Goal: Transaction & Acquisition: Purchase product/service

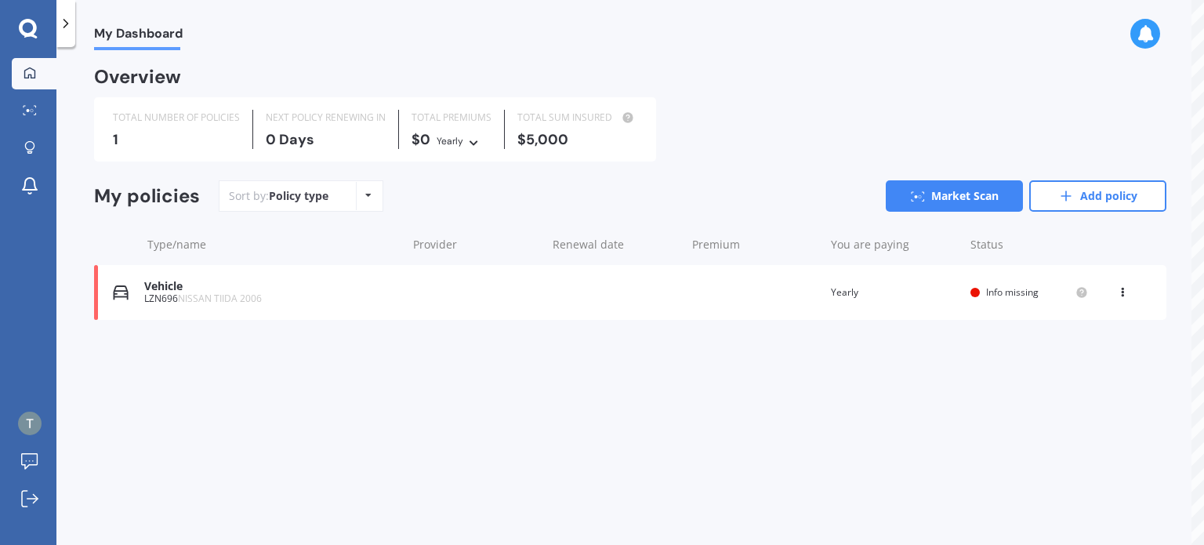
click at [1001, 295] on span "Info missing" at bounding box center [1012, 291] width 53 height 13
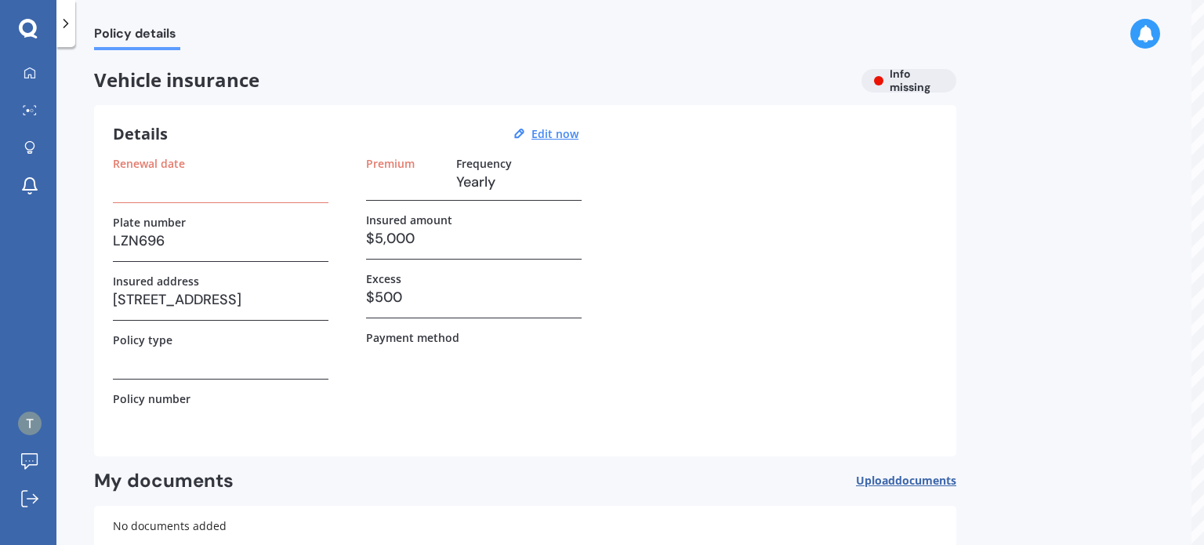
click at [420, 238] on h3 "$5,000" at bounding box center [474, 239] width 216 height 24
click at [392, 238] on h3 "$5,000" at bounding box center [474, 239] width 216 height 24
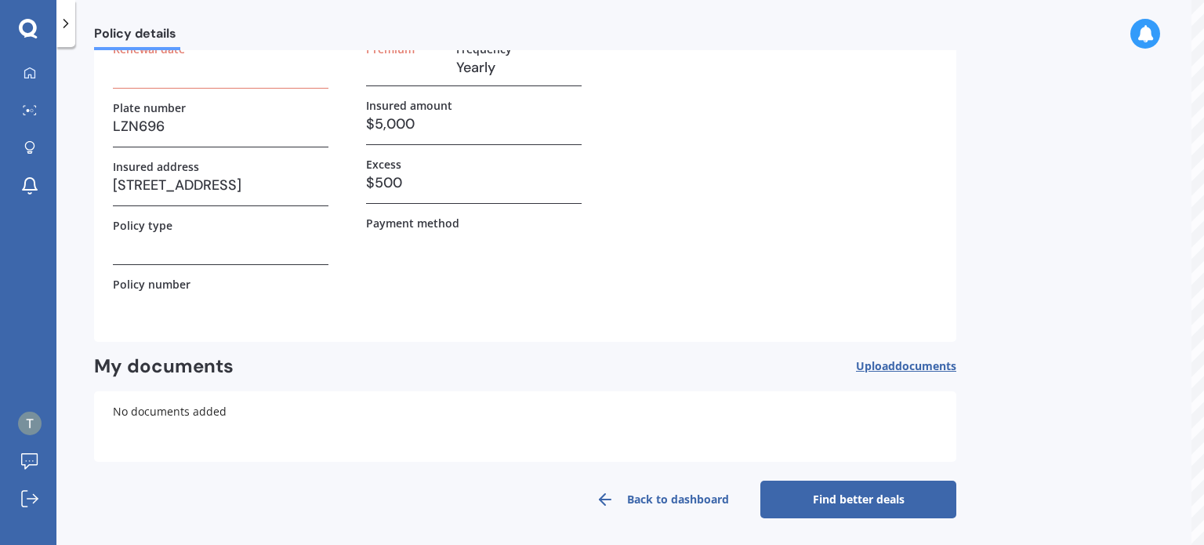
click at [892, 495] on link "Find better deals" at bounding box center [859, 500] width 196 height 38
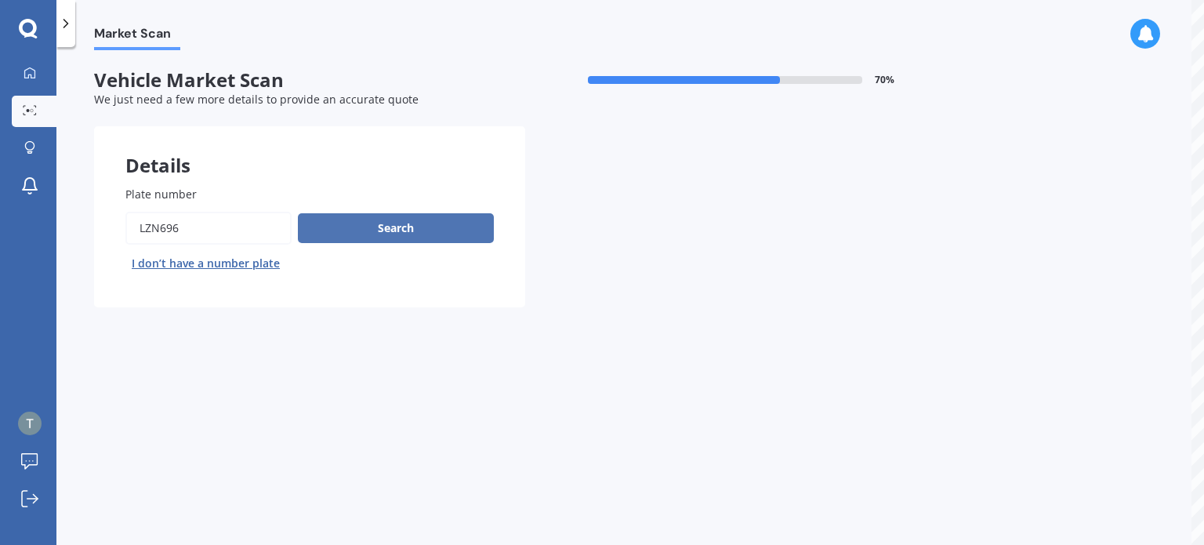
click at [409, 228] on button "Search" at bounding box center [396, 228] width 196 height 30
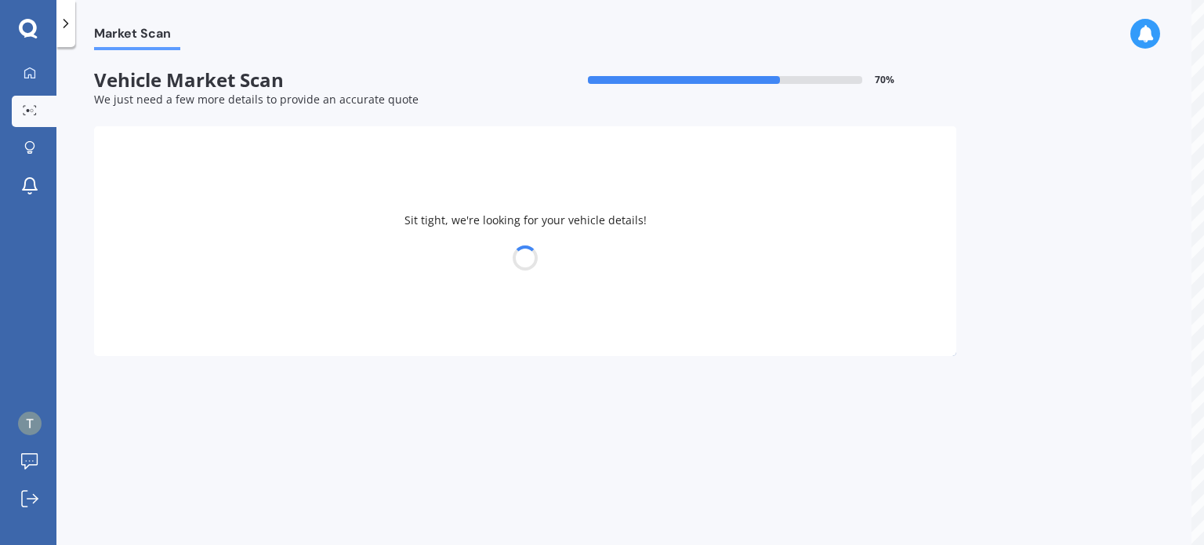
select select "NISSAN"
select select "TIIDA"
select select "22"
select select "04"
select select "1988"
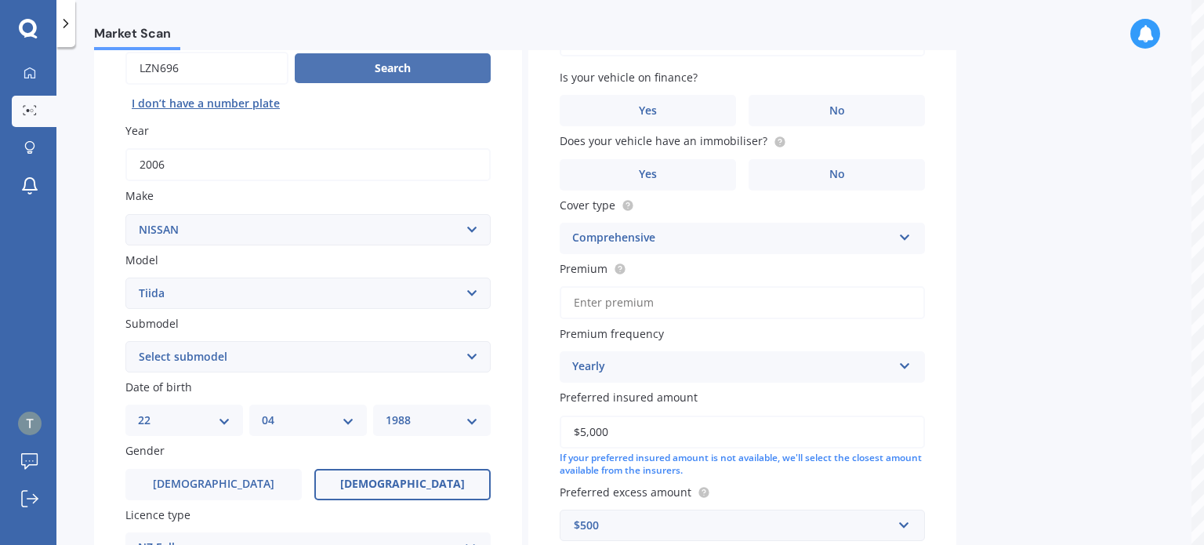
scroll to position [171, 0]
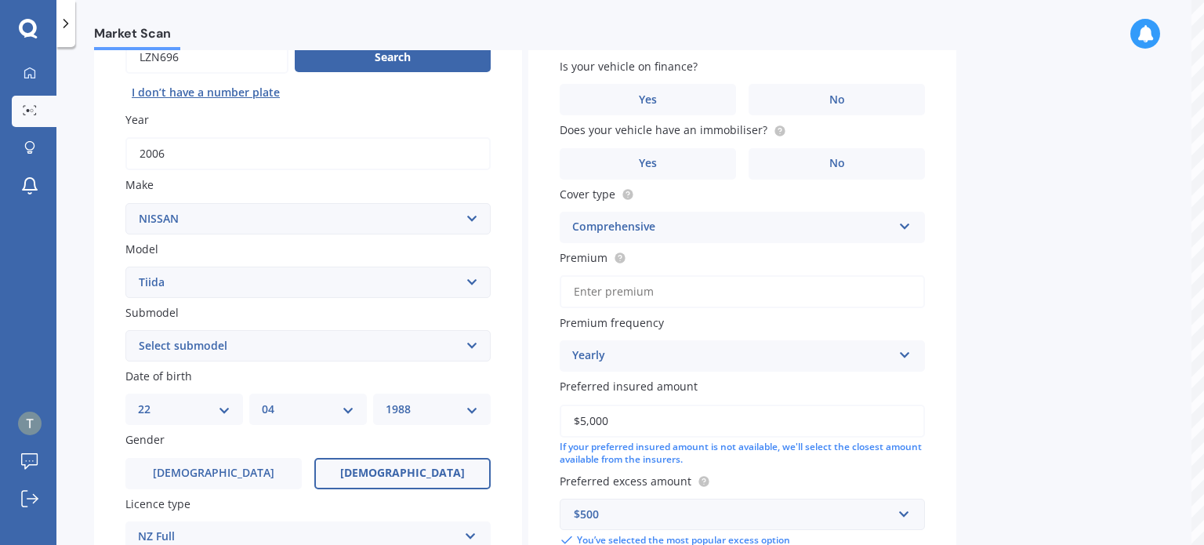
click at [481, 360] on select "Select submodel (All)" at bounding box center [307, 345] width 365 height 31
select select "(ALL)"
click at [125, 330] on select "Select submodel (All)" at bounding box center [307, 345] width 365 height 31
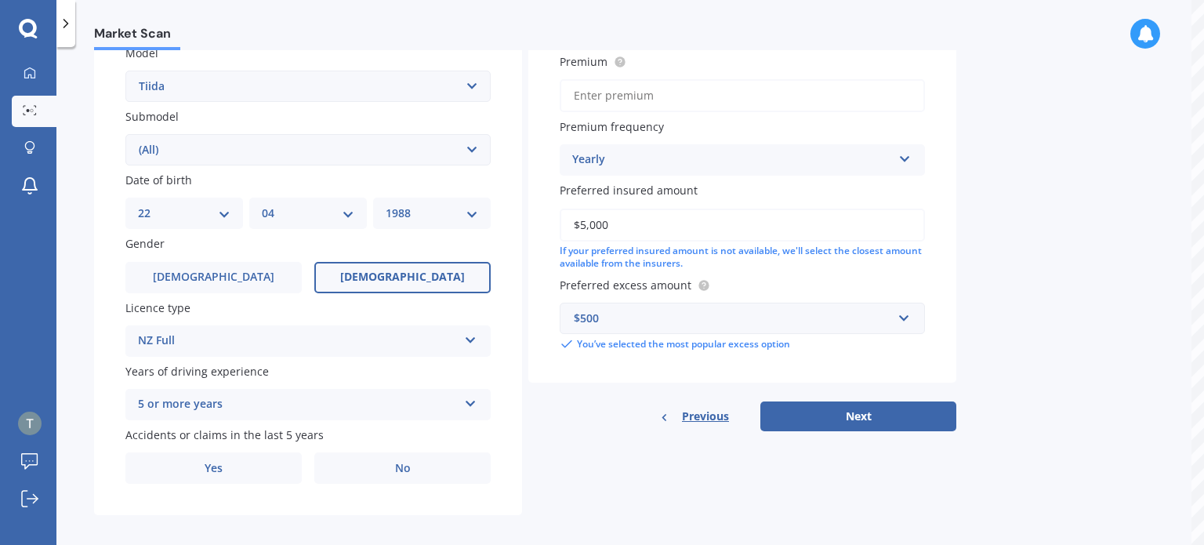
scroll to position [378, 0]
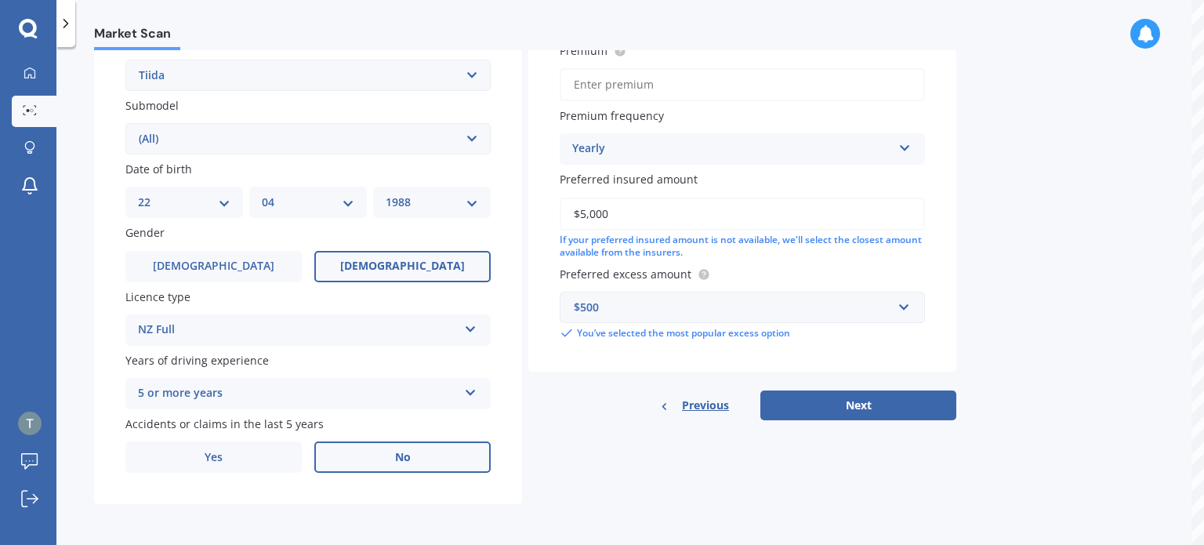
click at [452, 454] on label "No" at bounding box center [402, 456] width 176 height 31
click at [0, 0] on input "No" at bounding box center [0, 0] width 0 height 0
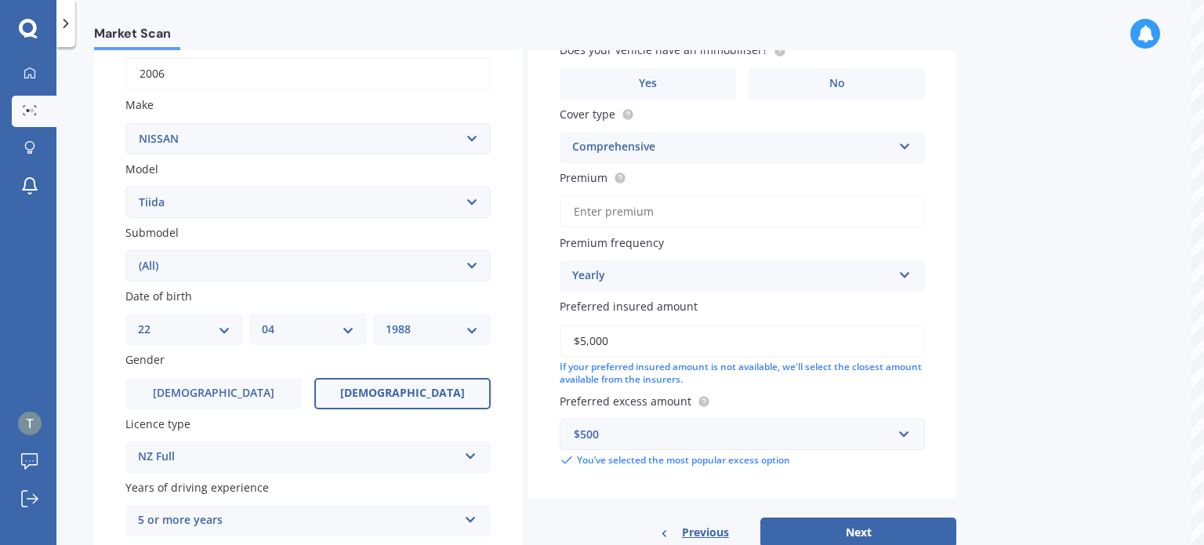
scroll to position [245, 0]
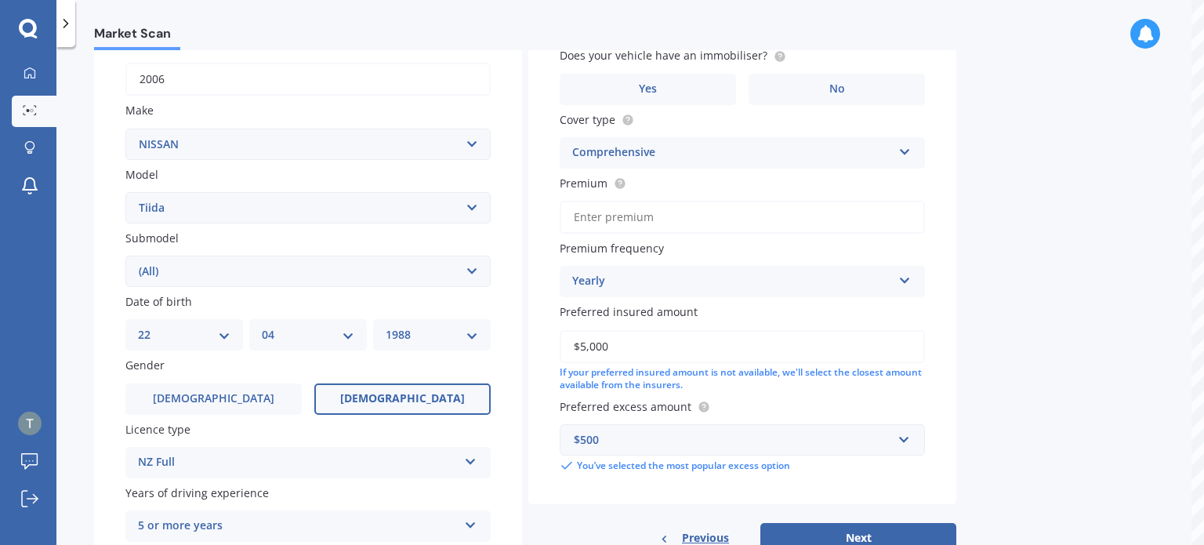
click at [812, 353] on input "$5,000" at bounding box center [742, 346] width 365 height 33
type input "$6,000"
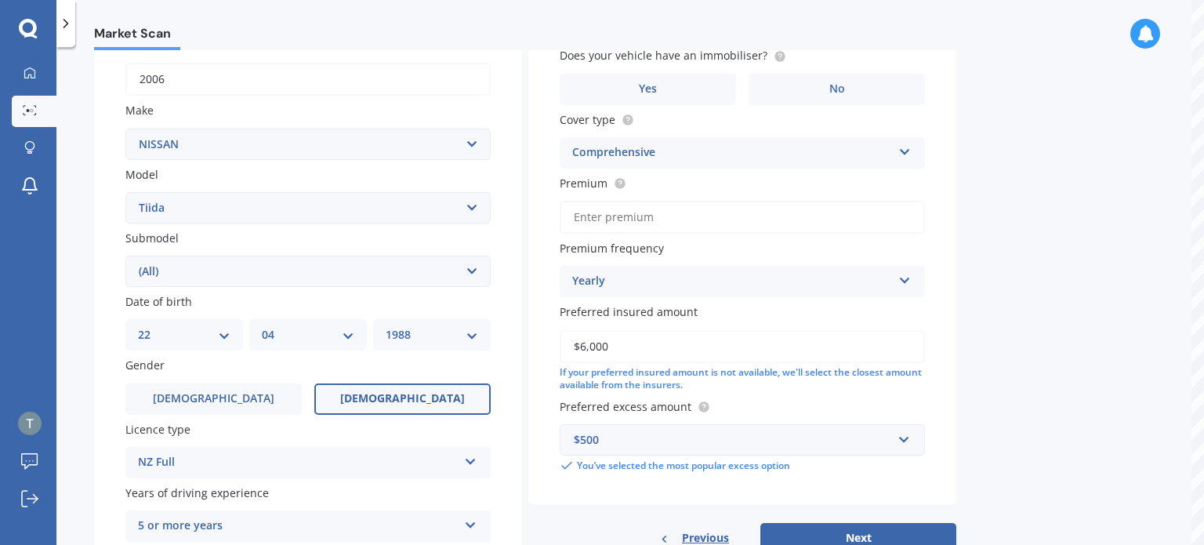
click at [976, 372] on div "Market Scan Vehicle Market Scan 70 % We just need a few more details to provide…" at bounding box center [630, 299] width 1148 height 498
click at [792, 369] on div "If your preferred insured amount is not available, we'll select the closest amo…" at bounding box center [742, 379] width 365 height 27
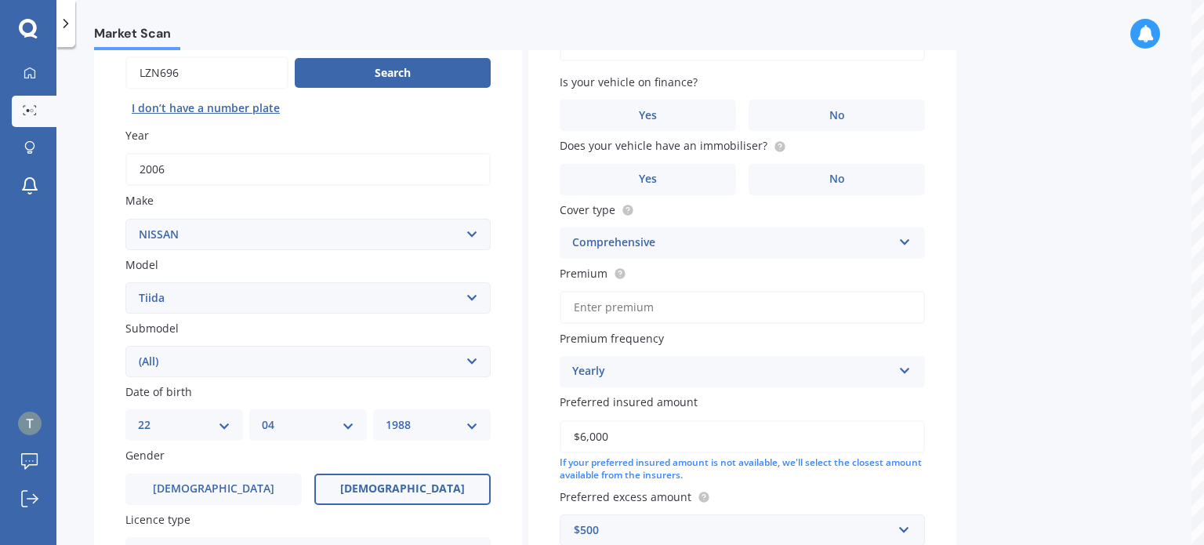
scroll to position [118, 0]
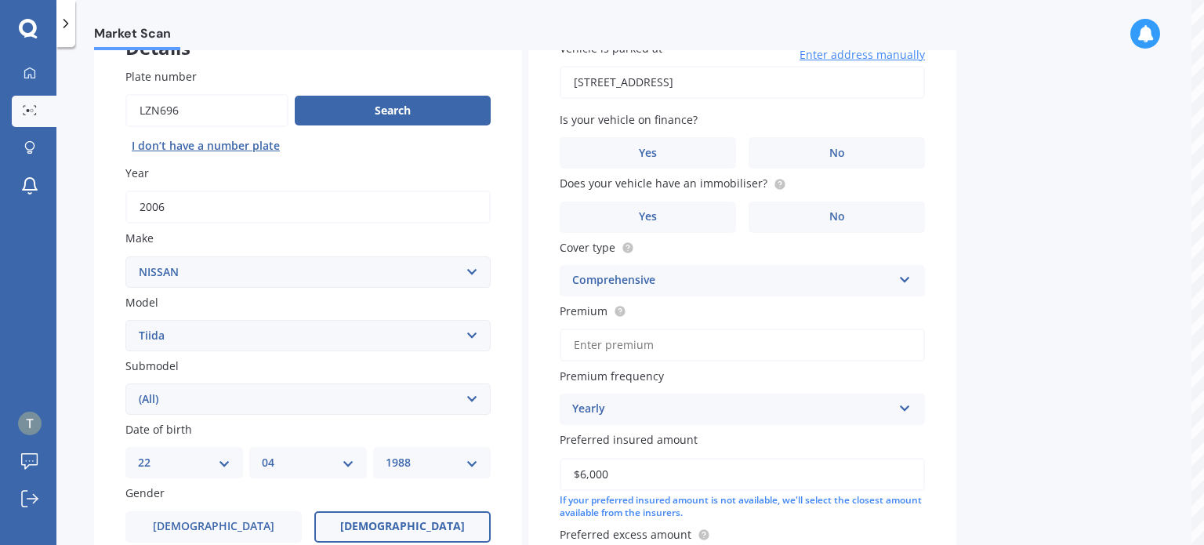
click at [771, 401] on div "Yearly" at bounding box center [732, 409] width 320 height 19
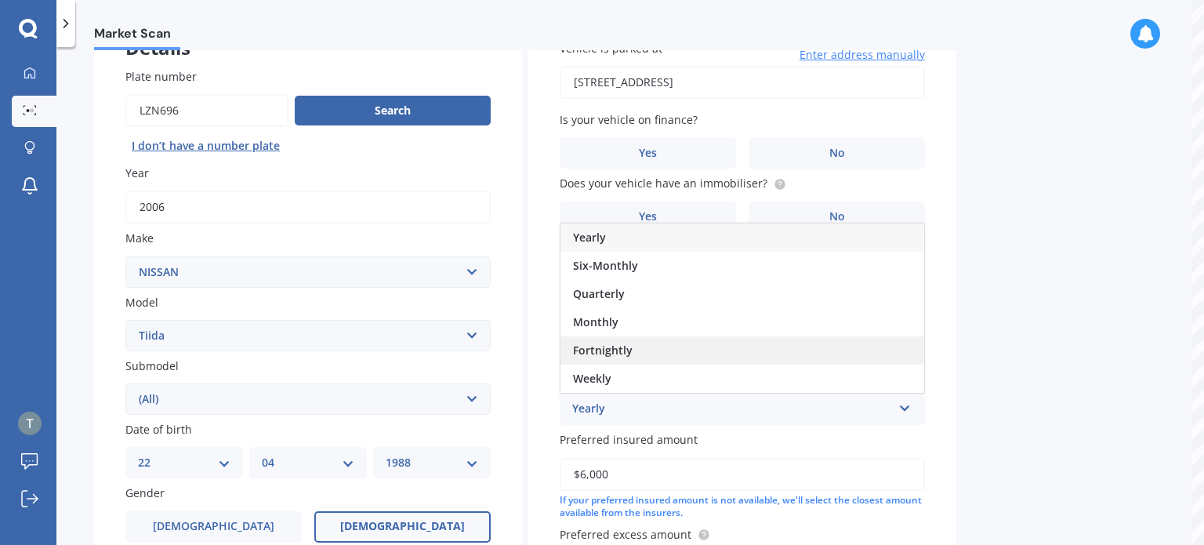
click at [773, 341] on div "Fortnightly" at bounding box center [743, 350] width 364 height 28
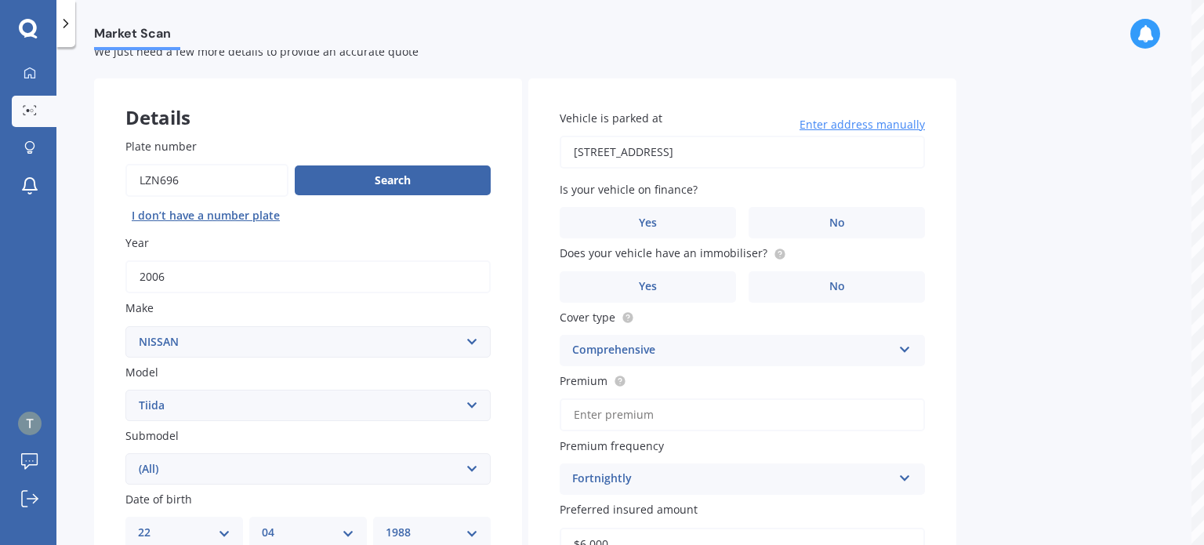
scroll to position [3, 0]
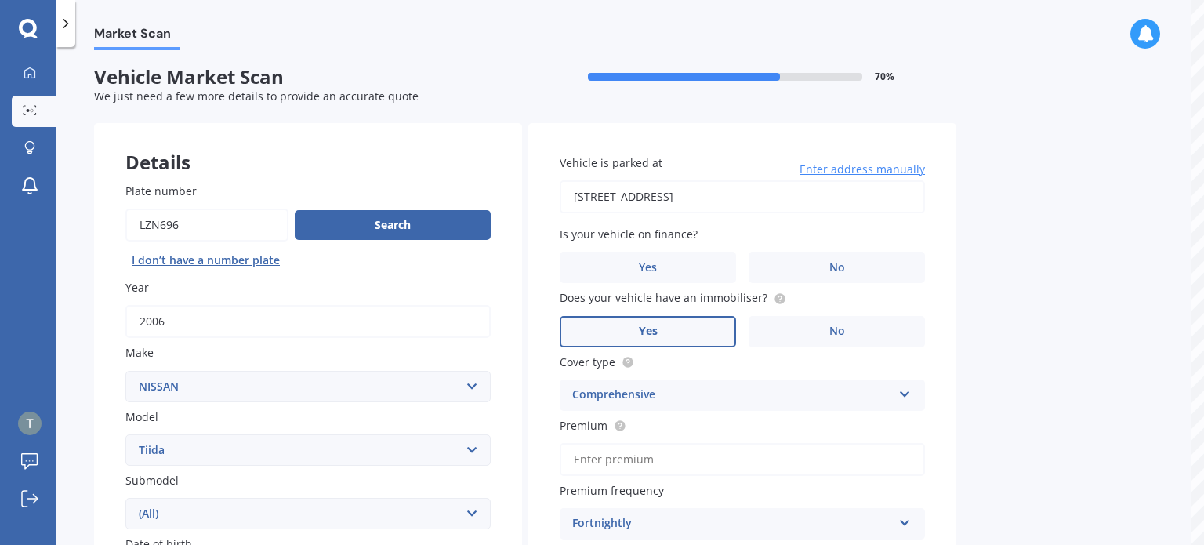
click at [684, 325] on label "Yes" at bounding box center [648, 331] width 176 height 31
click at [0, 0] on input "Yes" at bounding box center [0, 0] width 0 height 0
click at [804, 250] on div "Is your vehicle on finance? Yes No" at bounding box center [742, 254] width 365 height 57
click at [809, 266] on label "No" at bounding box center [837, 267] width 176 height 31
click at [0, 0] on input "No" at bounding box center [0, 0] width 0 height 0
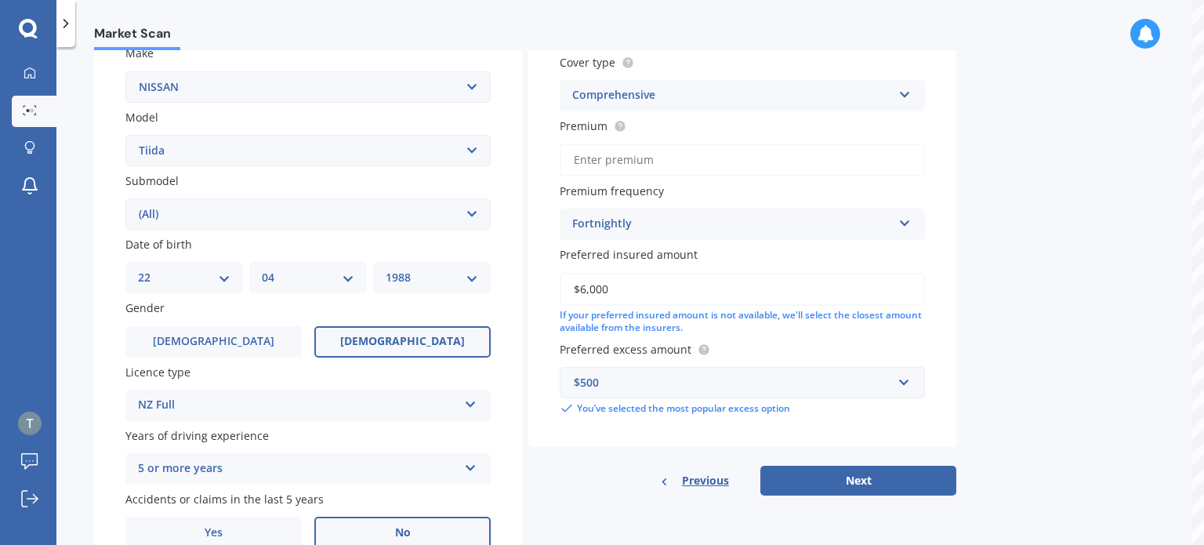
scroll to position [378, 0]
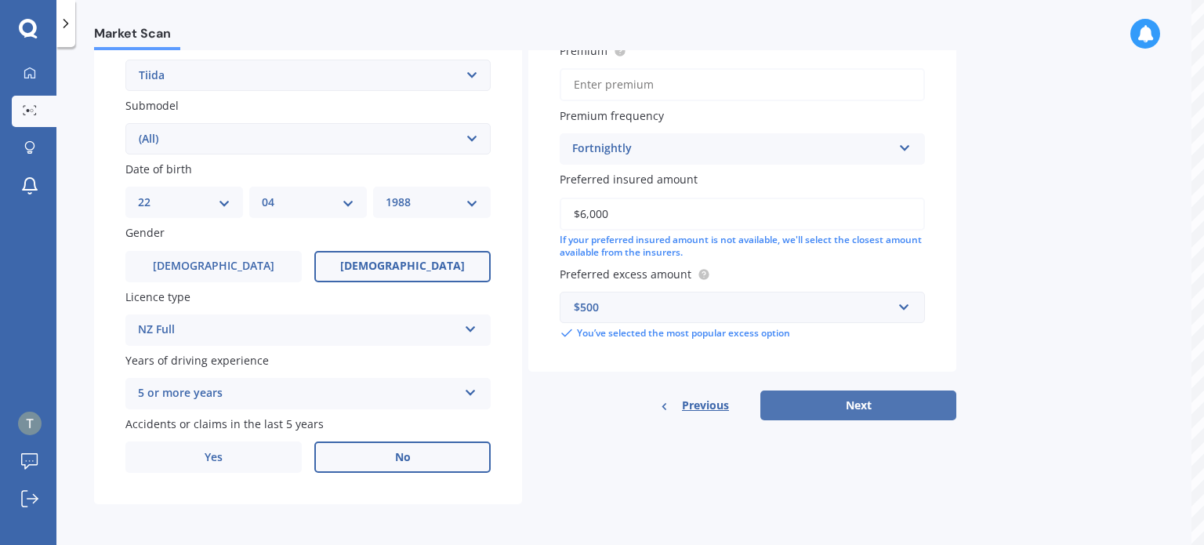
click at [855, 416] on button "Next" at bounding box center [859, 405] width 196 height 30
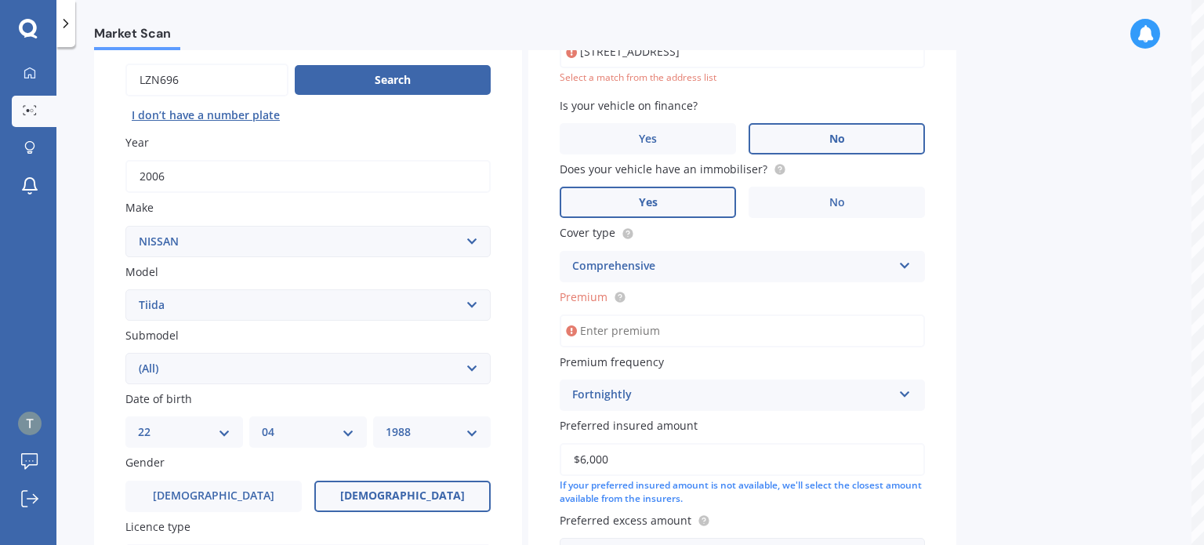
scroll to position [107, 0]
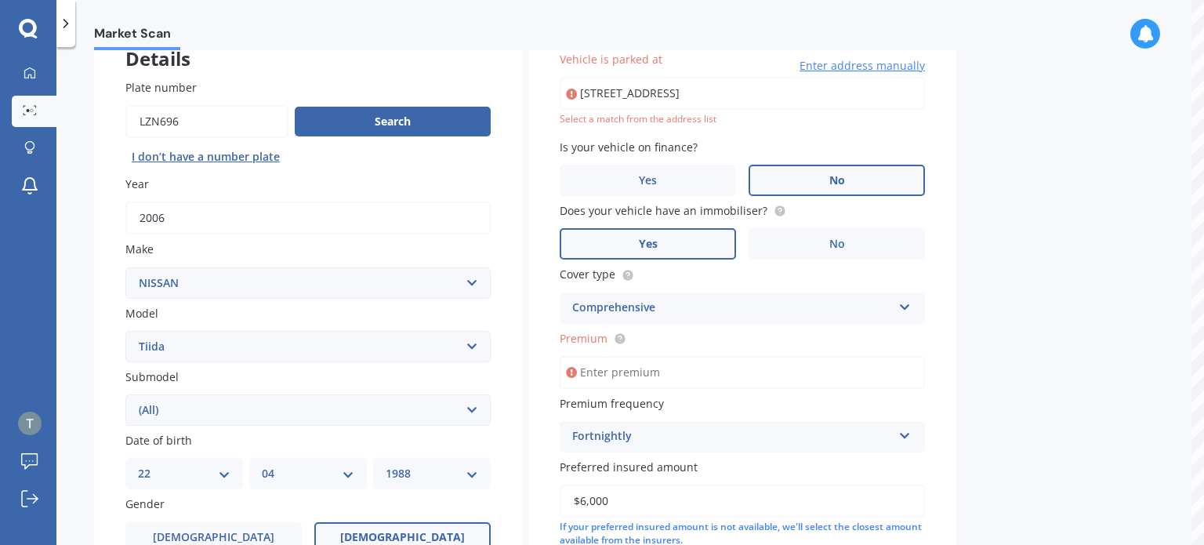
click at [771, 376] on input "Premium" at bounding box center [742, 372] width 365 height 33
type input "$0.00"
click at [1006, 316] on div "Market Scan Vehicle Market Scan 70 % We just need a few more details to provide…" at bounding box center [630, 299] width 1148 height 498
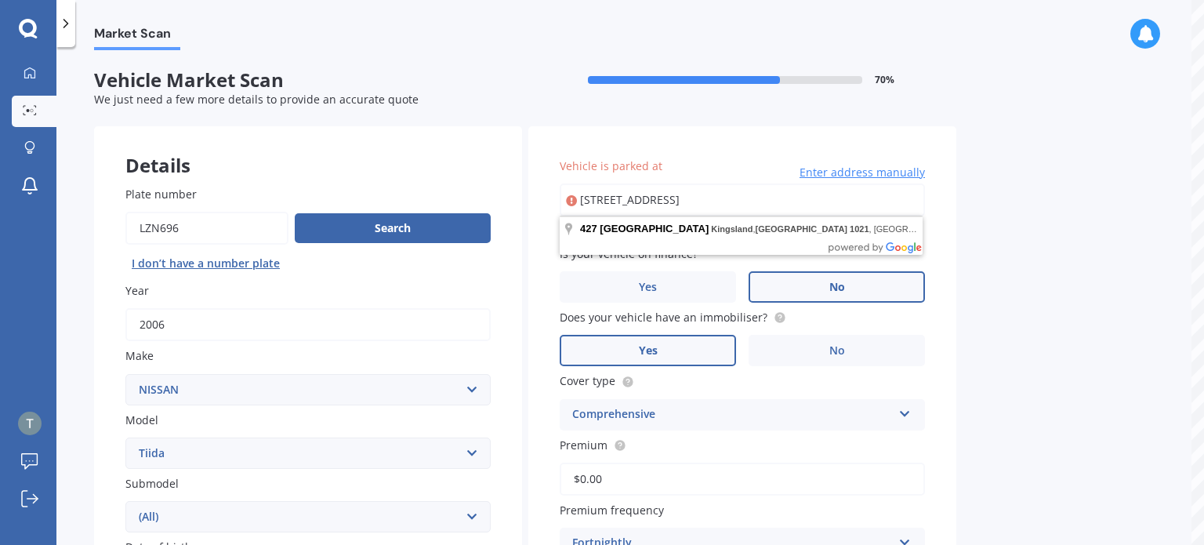
click at [853, 209] on input "427 New North Road, Kingsland, Auckland 1021" at bounding box center [742, 199] width 365 height 33
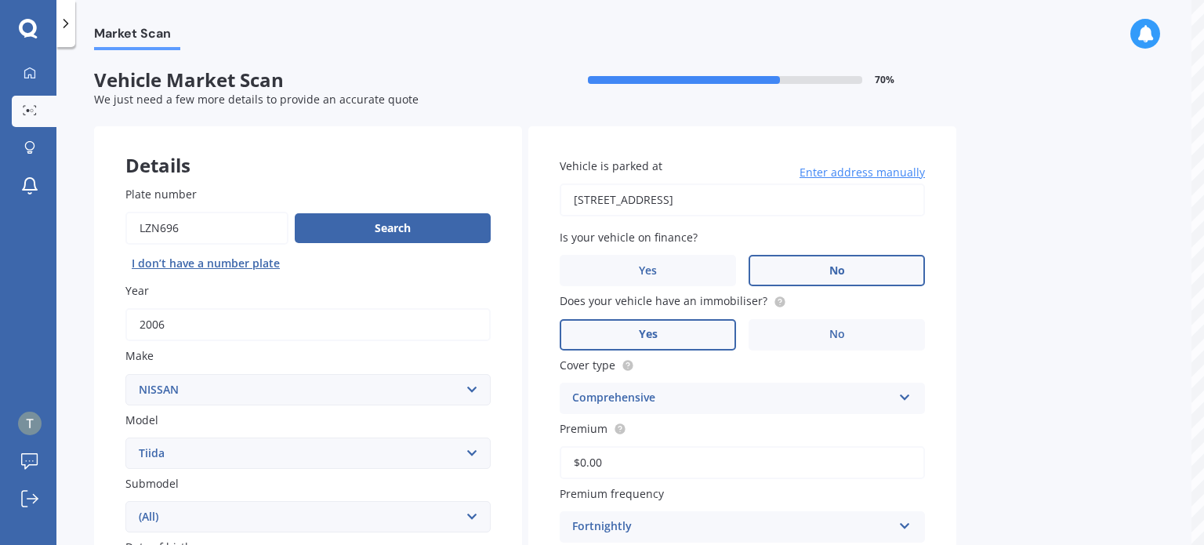
click at [834, 197] on input "427 New North Road, Kingsland, Auckland 1021" at bounding box center [742, 199] width 365 height 33
type input "427 New North Road, Kingsland, Auckland 1021"
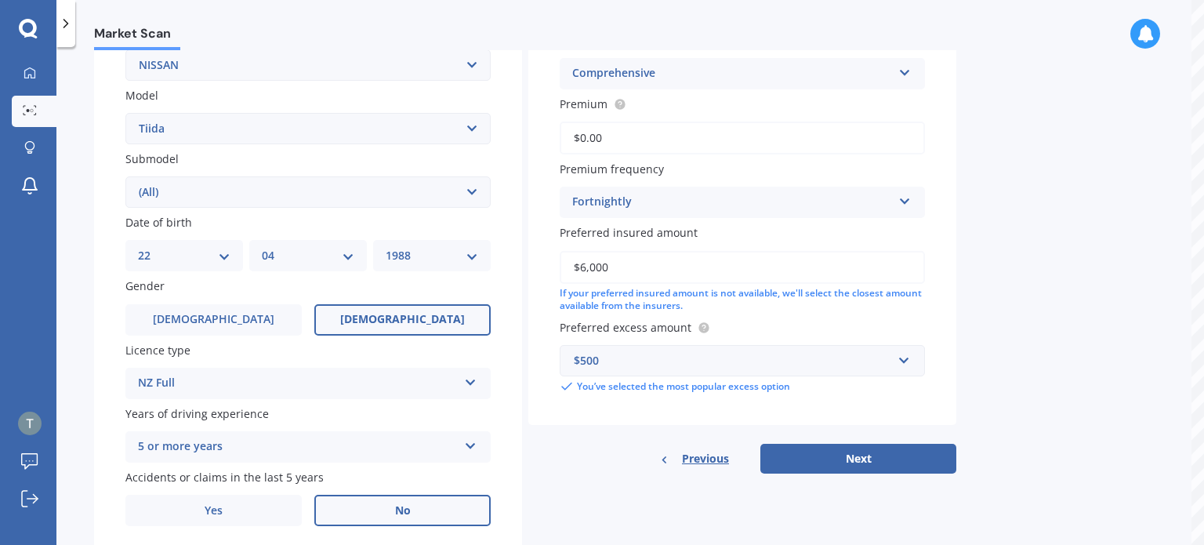
scroll to position [329, 0]
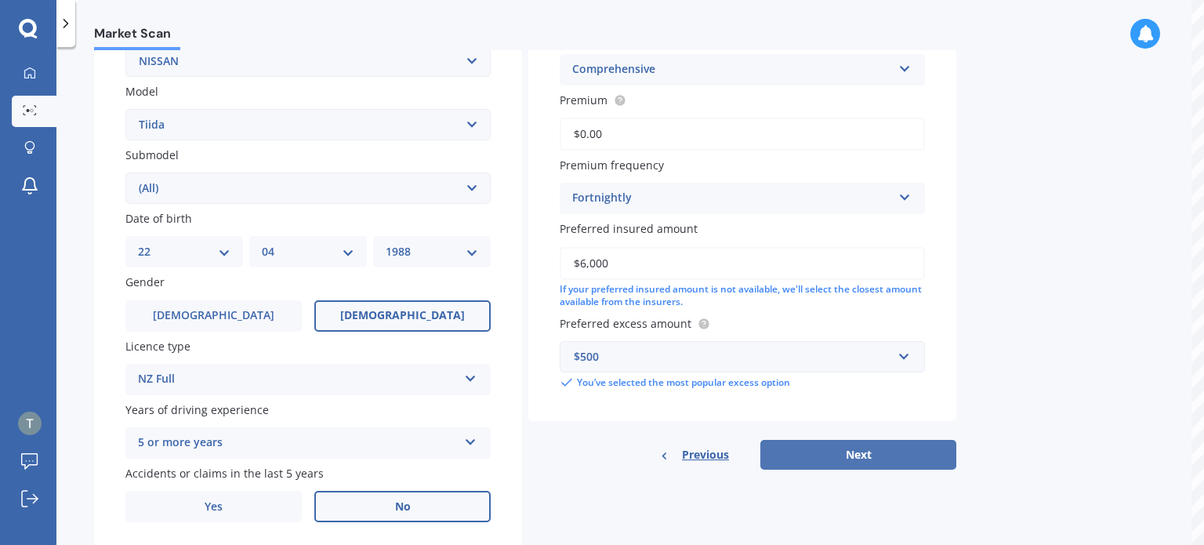
click at [856, 446] on button "Next" at bounding box center [859, 455] width 196 height 30
select select "22"
select select "04"
select select "1988"
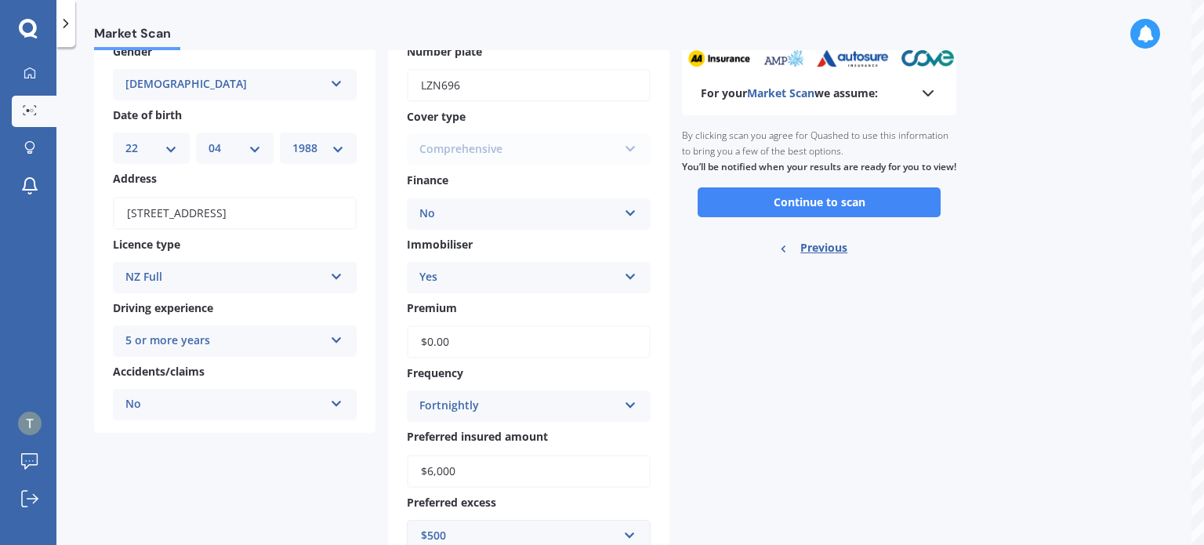
scroll to position [154, 0]
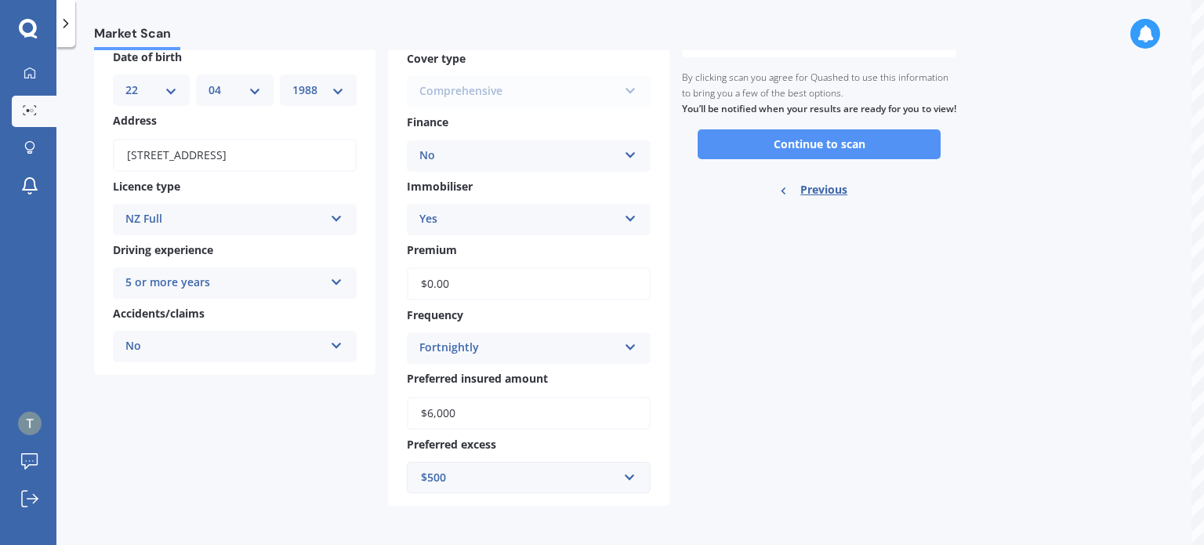
click at [901, 150] on button "Continue to scan" at bounding box center [819, 144] width 243 height 30
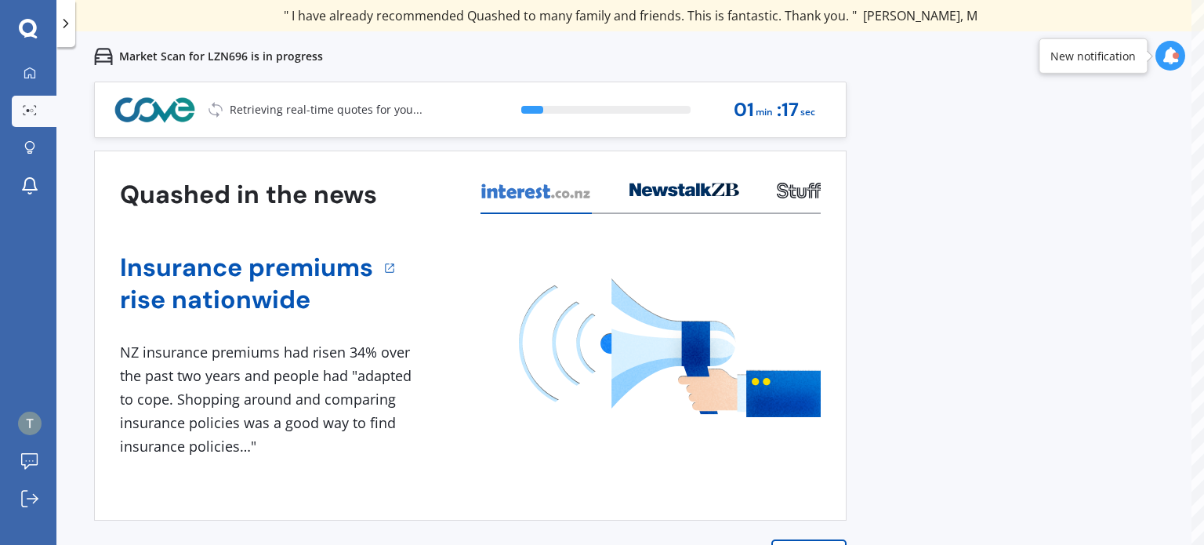
click at [1167, 65] on div at bounding box center [1171, 56] width 30 height 30
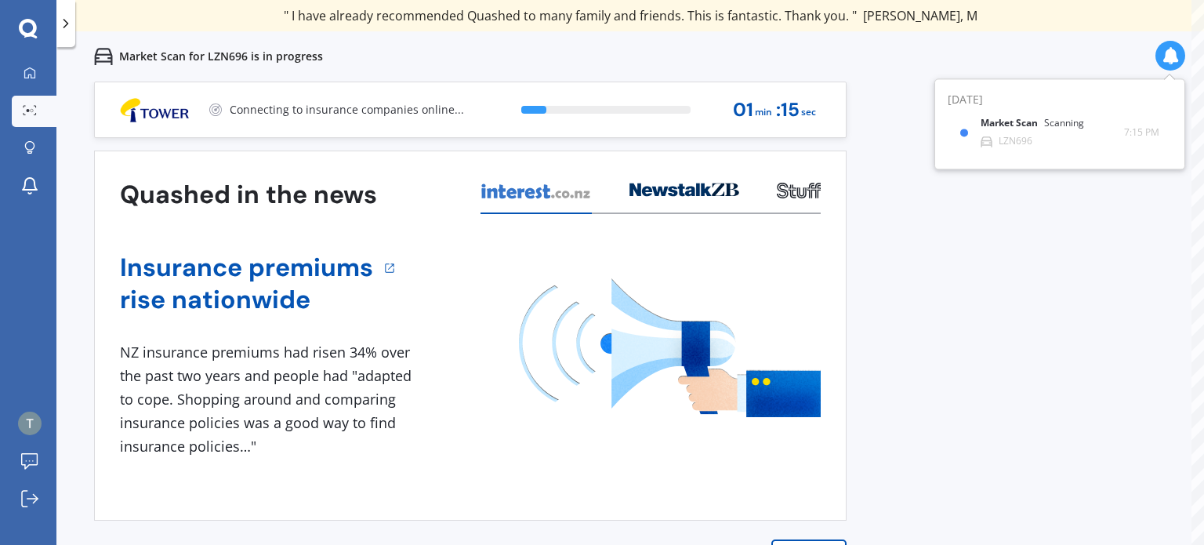
click at [1168, 49] on icon at bounding box center [1170, 55] width 17 height 17
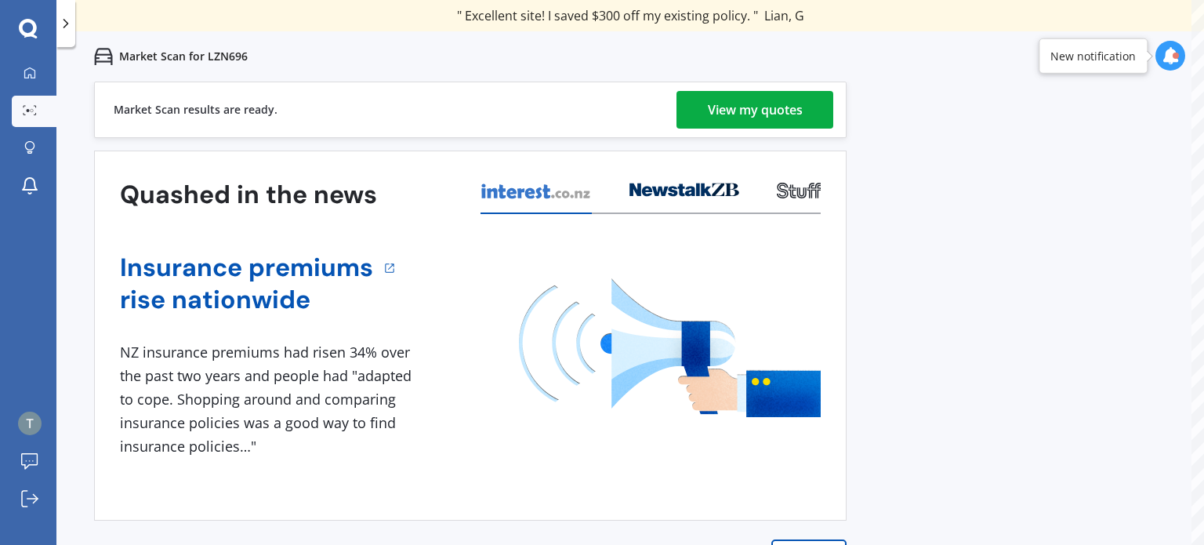
click at [769, 111] on div "View my quotes" at bounding box center [755, 110] width 95 height 38
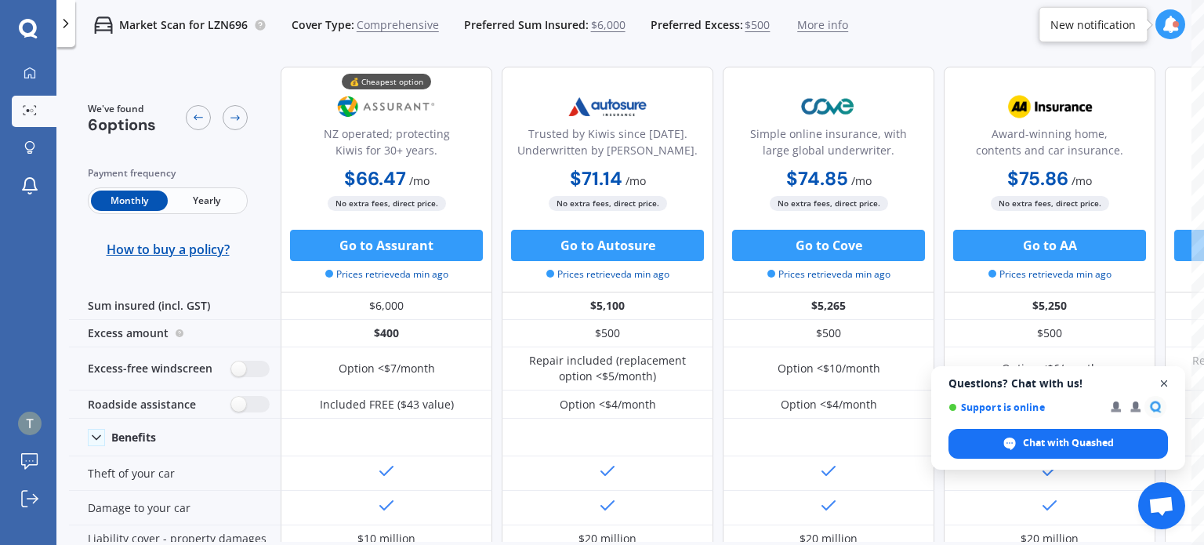
click at [1167, 383] on span "Close chat" at bounding box center [1165, 384] width 20 height 20
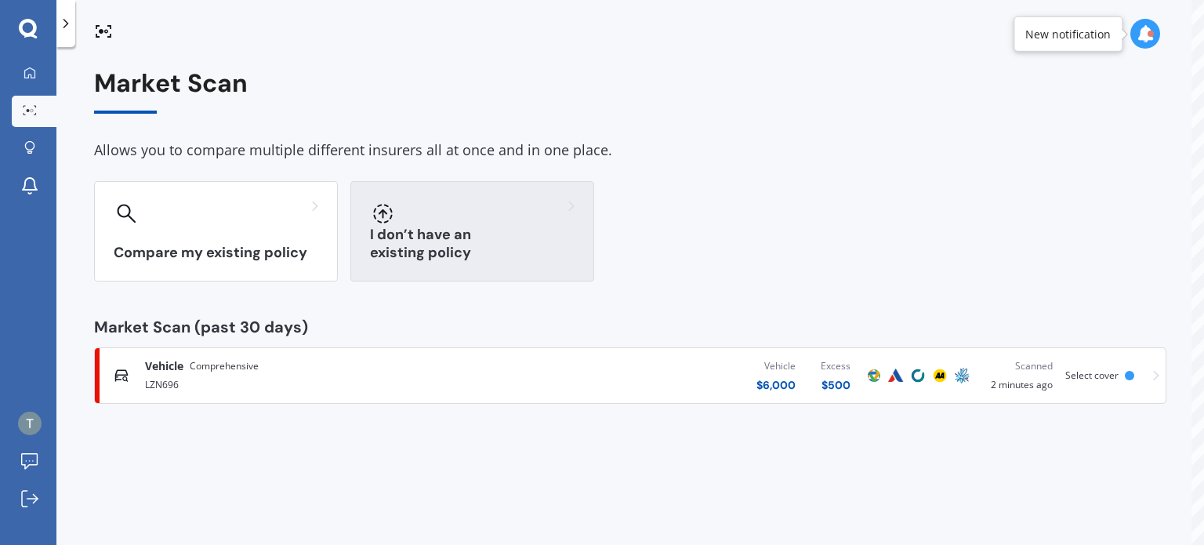
click at [531, 260] on h3 "I don’t have an existing policy" at bounding box center [472, 244] width 205 height 36
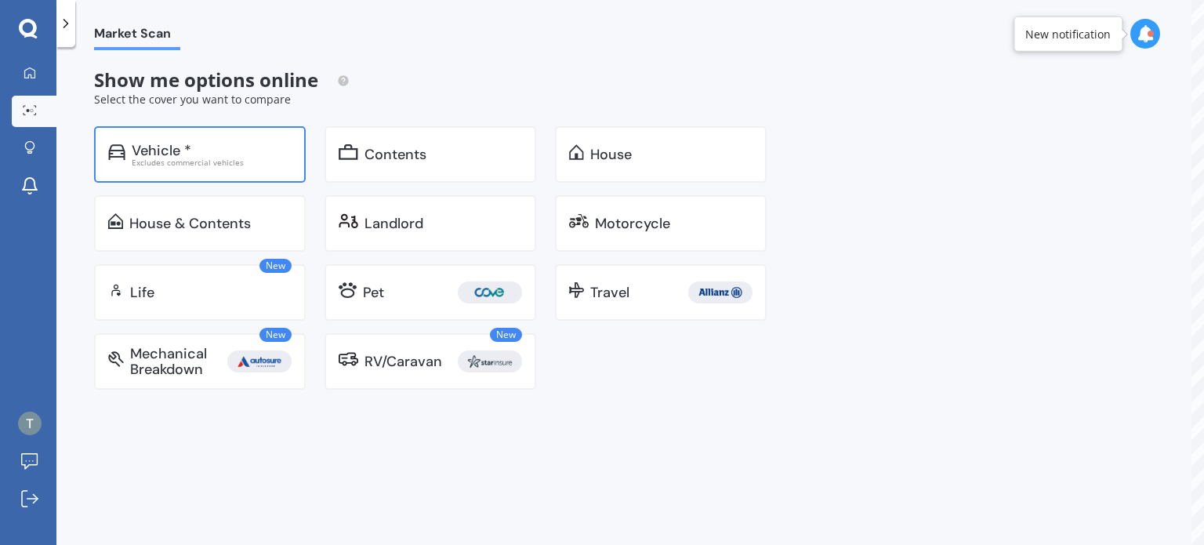
click at [270, 140] on div "Vehicle * Excludes commercial vehicles" at bounding box center [200, 154] width 212 height 56
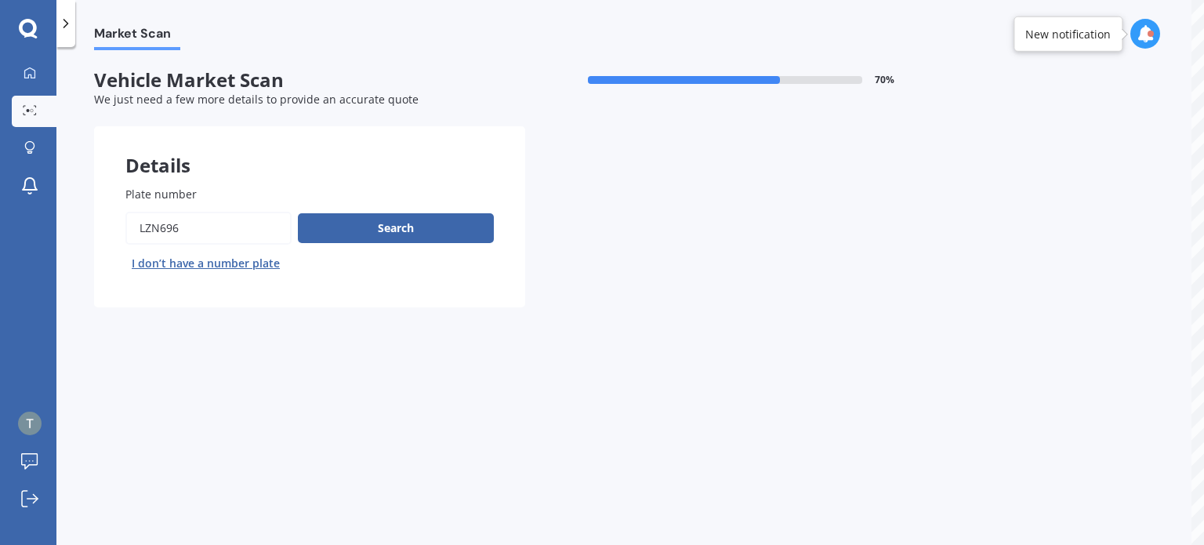
click at [1151, 47] on div at bounding box center [1146, 34] width 30 height 30
click at [1011, 113] on div "Market Scan Ready" at bounding box center [1011, 104] width 109 height 17
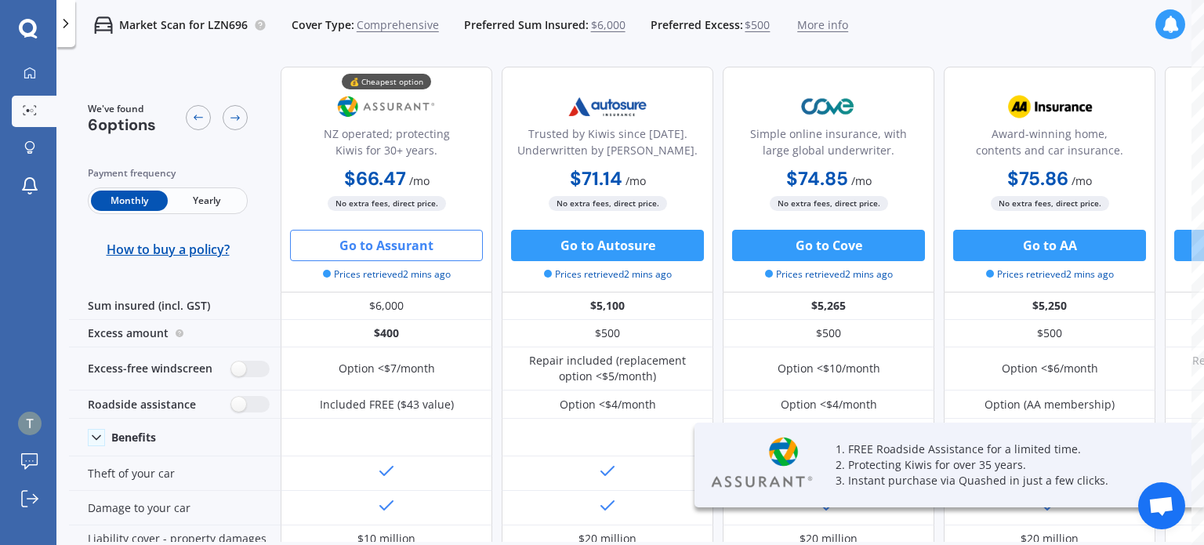
click at [420, 241] on button "Go to Assurant" at bounding box center [386, 245] width 193 height 31
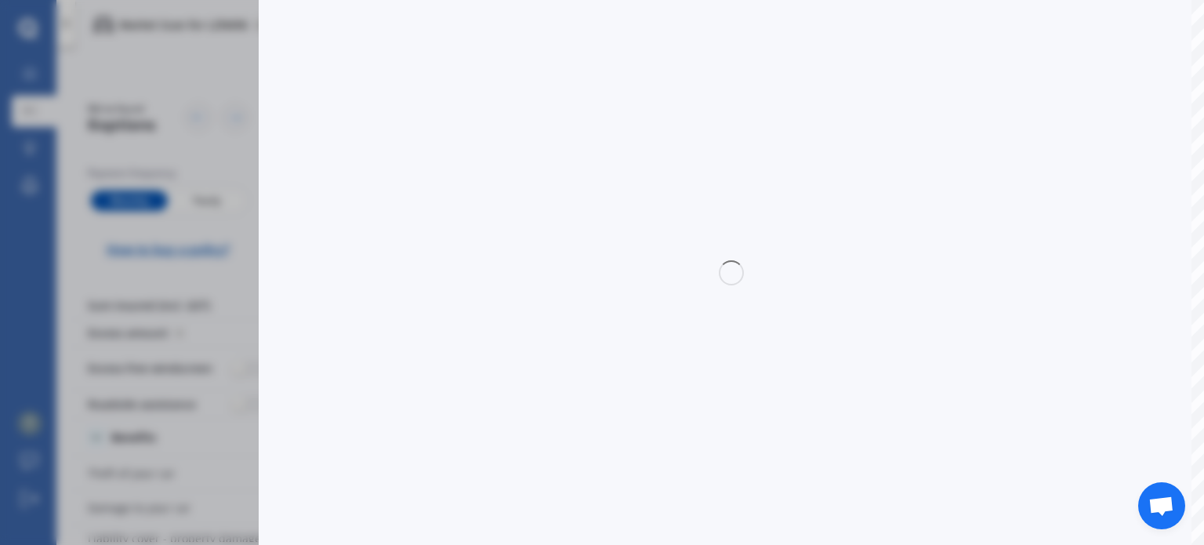
select select "Monthly"
select select "full"
select select "0"
select select "Auckland City"
select select "NISSAN"
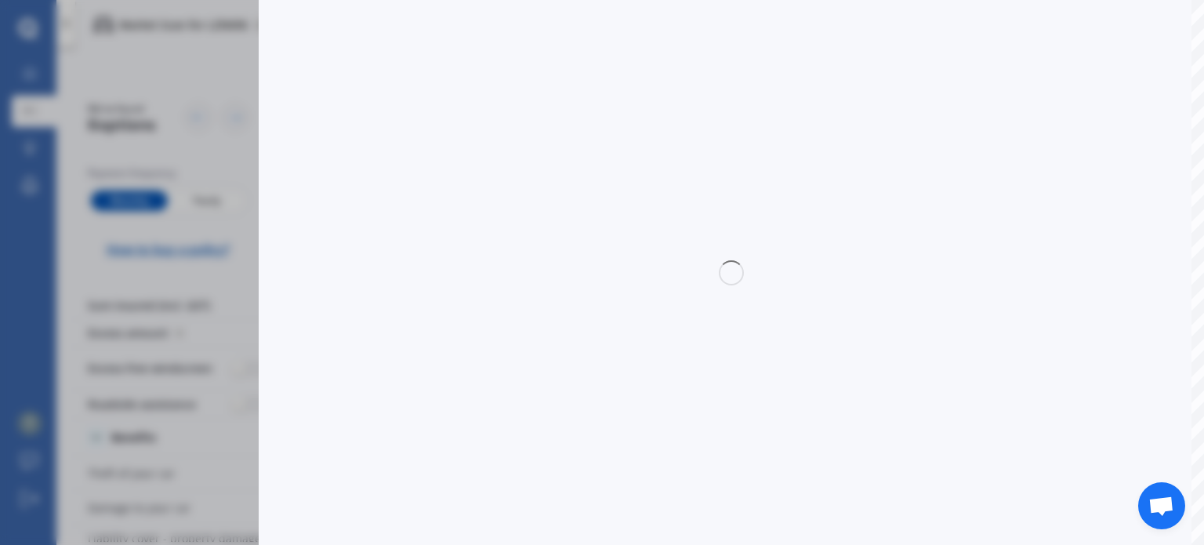
select select "TIIDA"
select select "(ALL)"
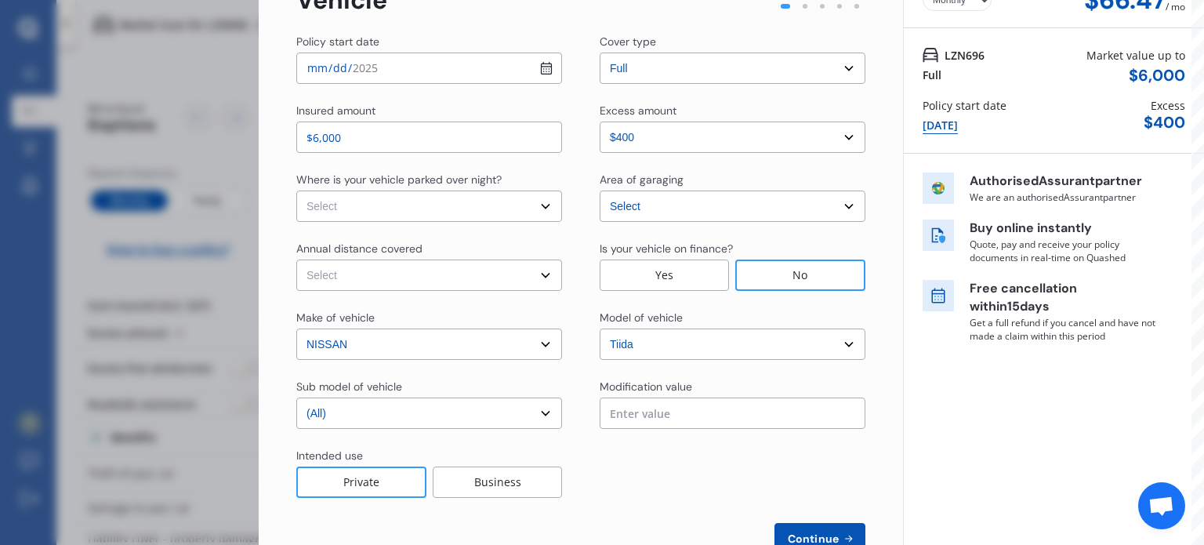
scroll to position [125, 0]
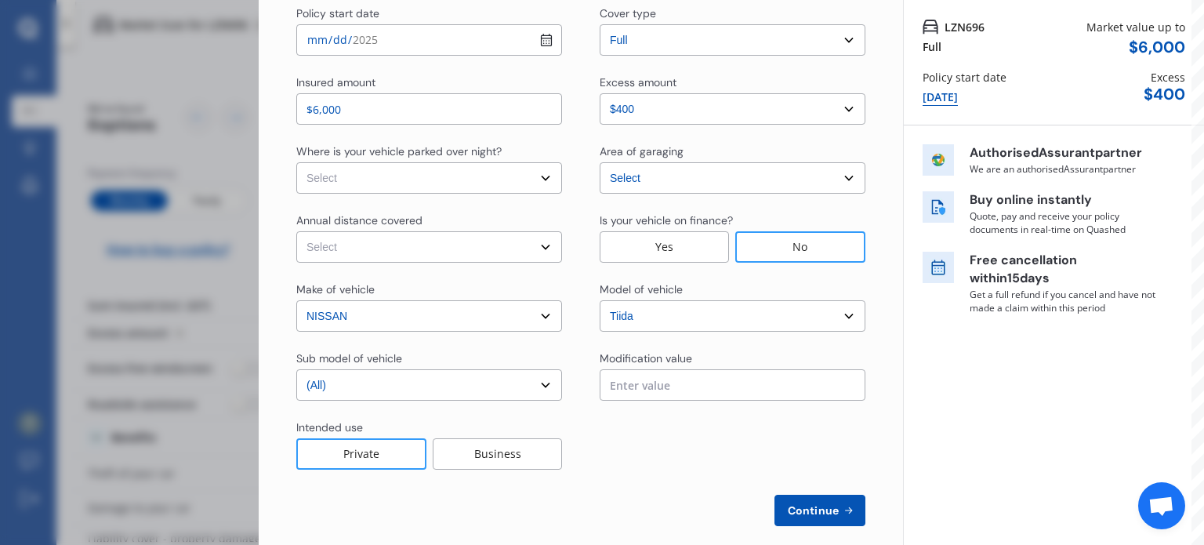
click at [533, 184] on select "Select In a garage On own property On street or road" at bounding box center [429, 177] width 266 height 31
select select "On own property"
click at [296, 162] on select "Select In a garage On own property On street or road" at bounding box center [429, 177] width 266 height 31
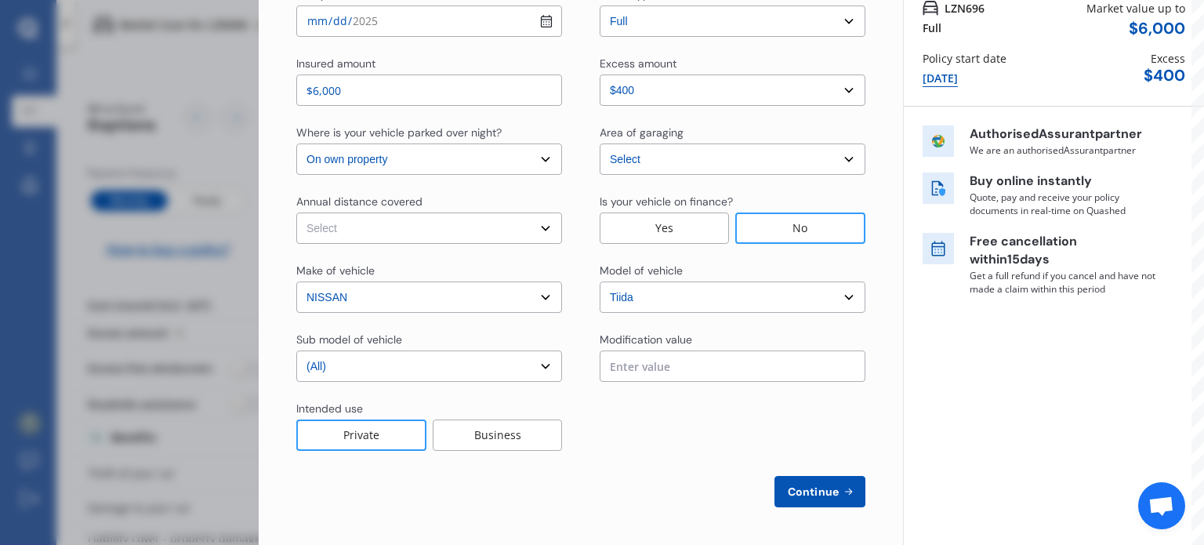
click at [541, 227] on select "Select Low (less than 15,000km per year) Average (15,000-30,000km per year) Hig…" at bounding box center [429, 227] width 266 height 31
select select "15000"
click at [296, 212] on select "Select Low (less than 15,000km per year) Average (15,000-30,000km per year) Hig…" at bounding box center [429, 227] width 266 height 31
click at [645, 359] on input "text" at bounding box center [733, 365] width 266 height 31
type input "$0.00"
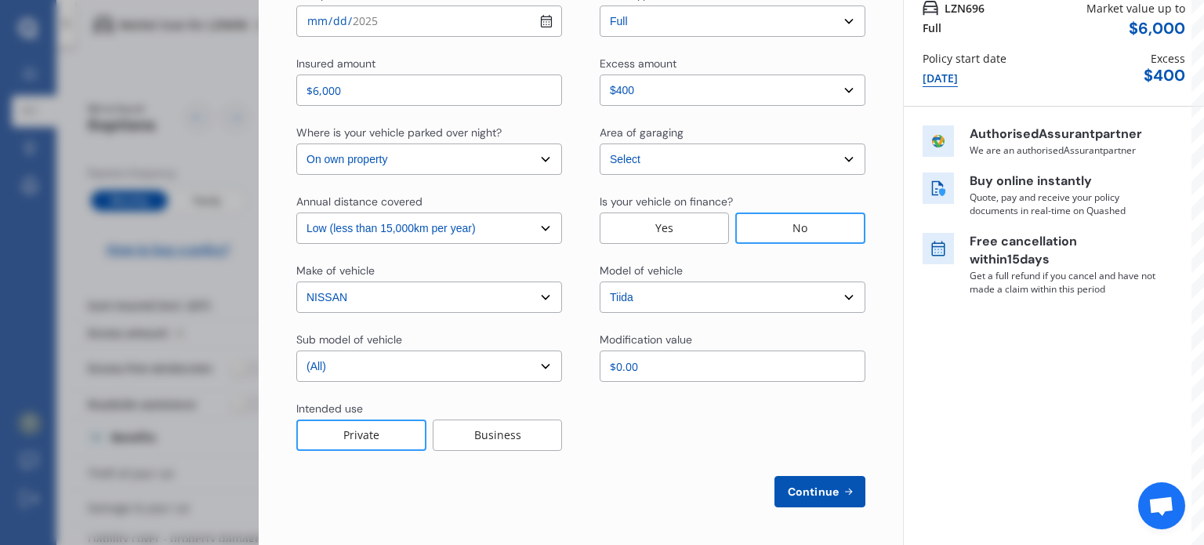
click at [830, 492] on span "Continue" at bounding box center [813, 491] width 57 height 13
select select "Miss"
select select "22"
select select "04"
select select "1988"
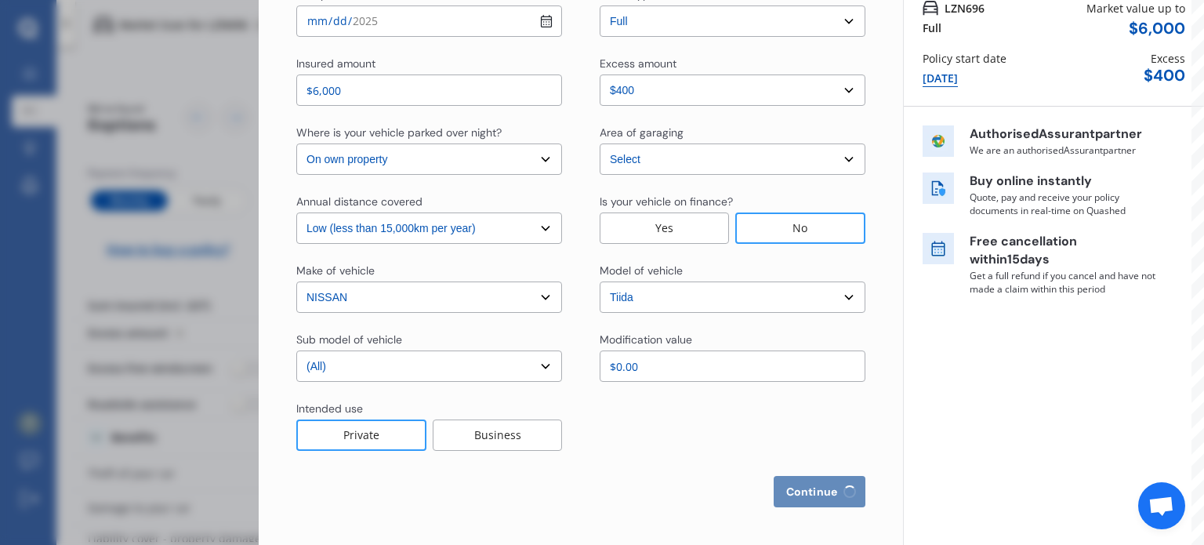
select select "full"
select select "more than 4 years"
select select "New Zealand"
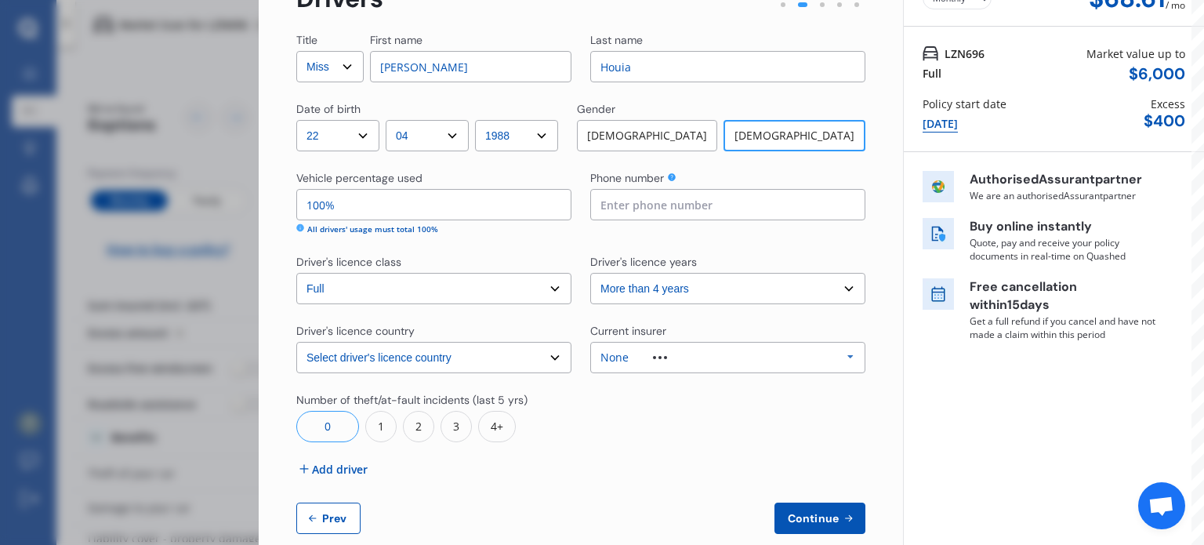
scroll to position [125, 0]
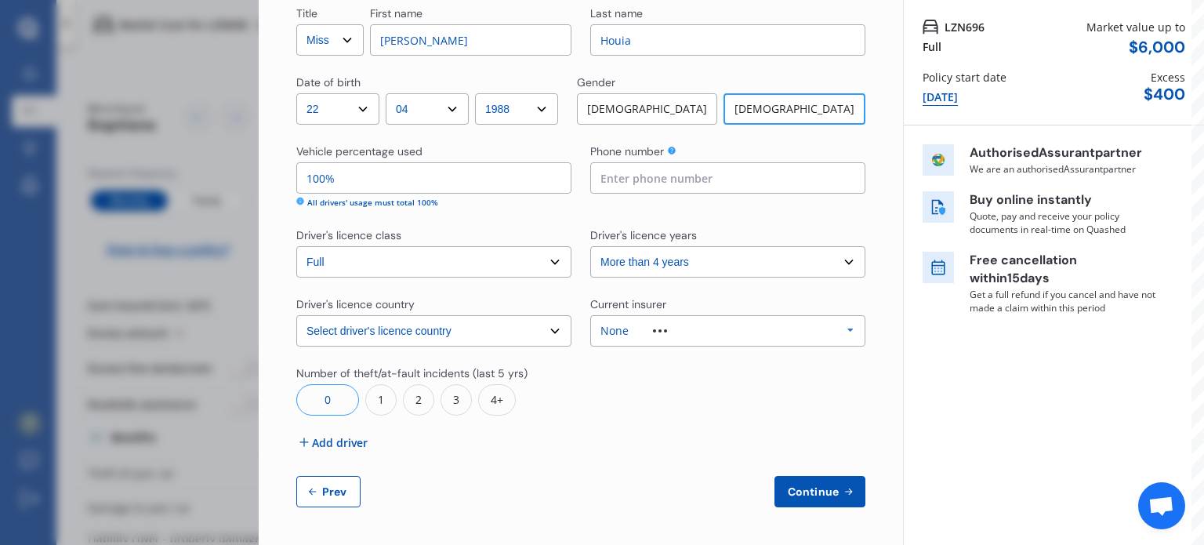
click at [668, 191] on input at bounding box center [727, 177] width 275 height 31
type input "0204469492"
click at [801, 485] on span "Continue" at bounding box center [813, 491] width 57 height 13
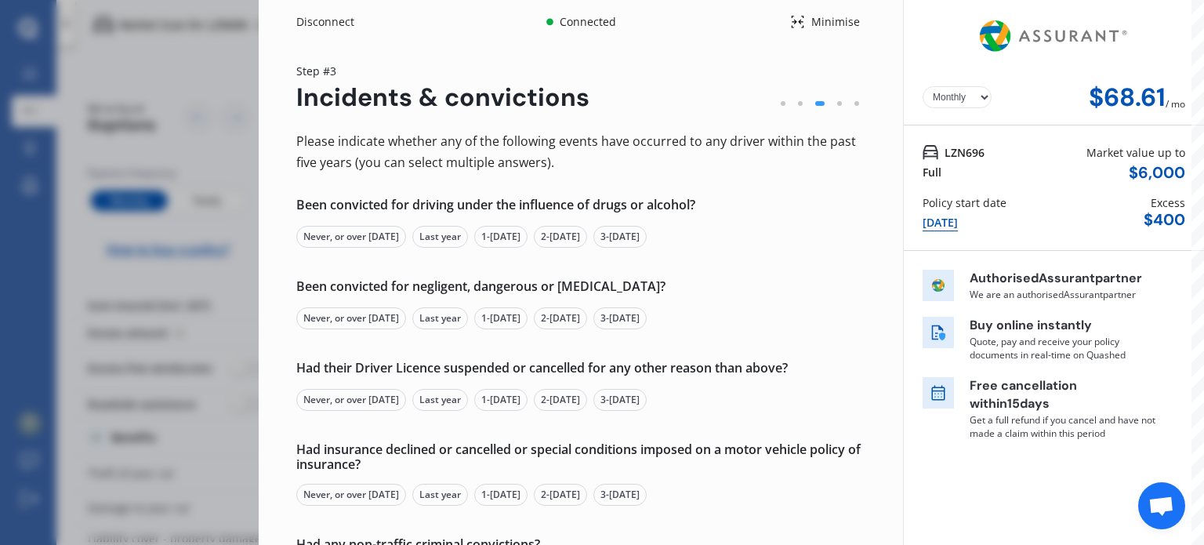
scroll to position [224, 0]
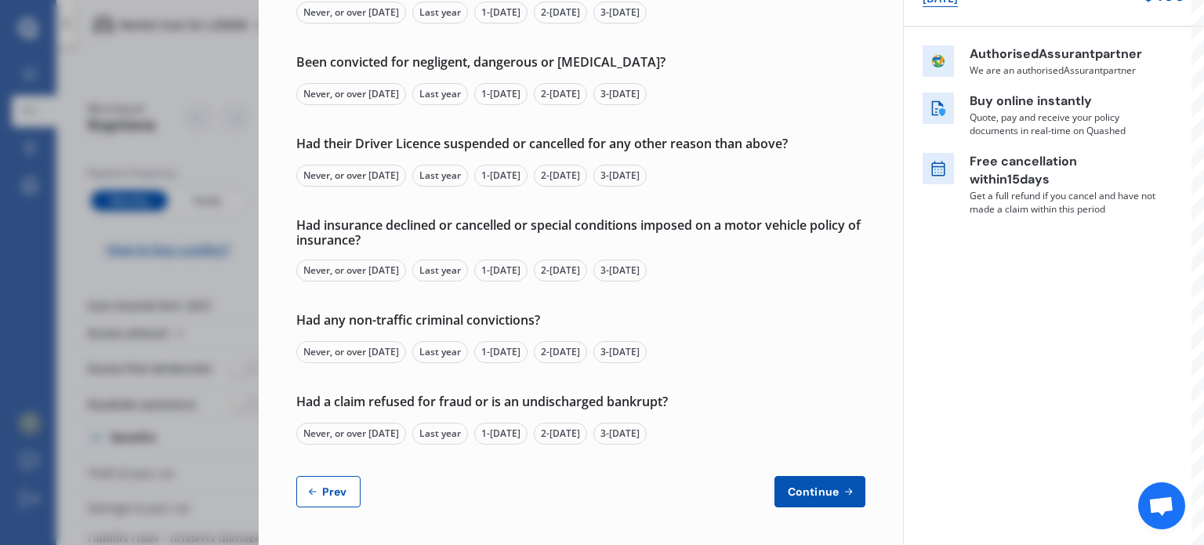
click at [842, 478] on button "Continue" at bounding box center [820, 491] width 91 height 31
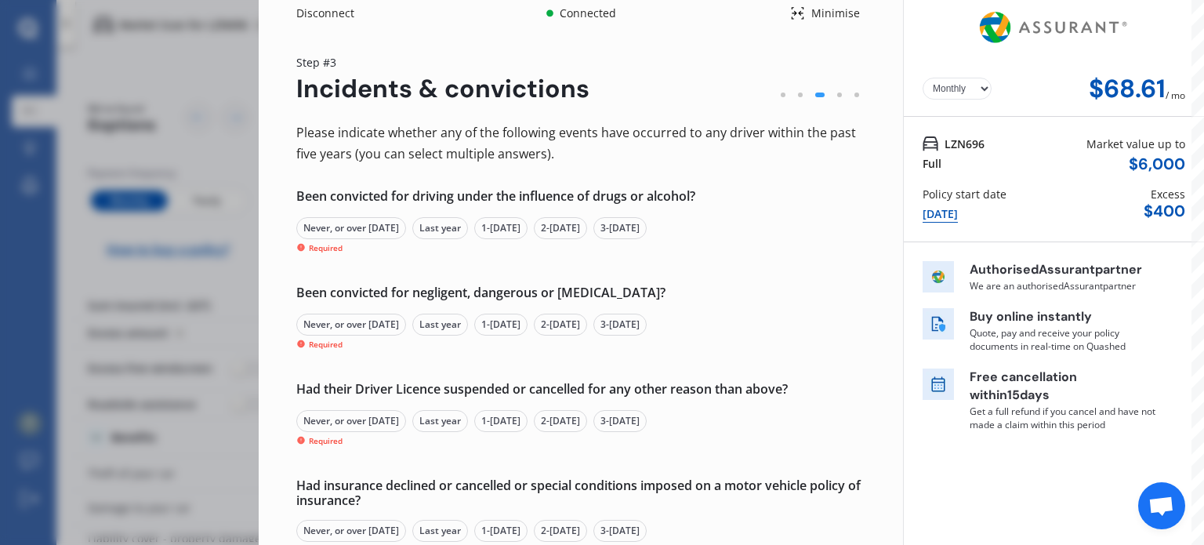
scroll to position [0, 0]
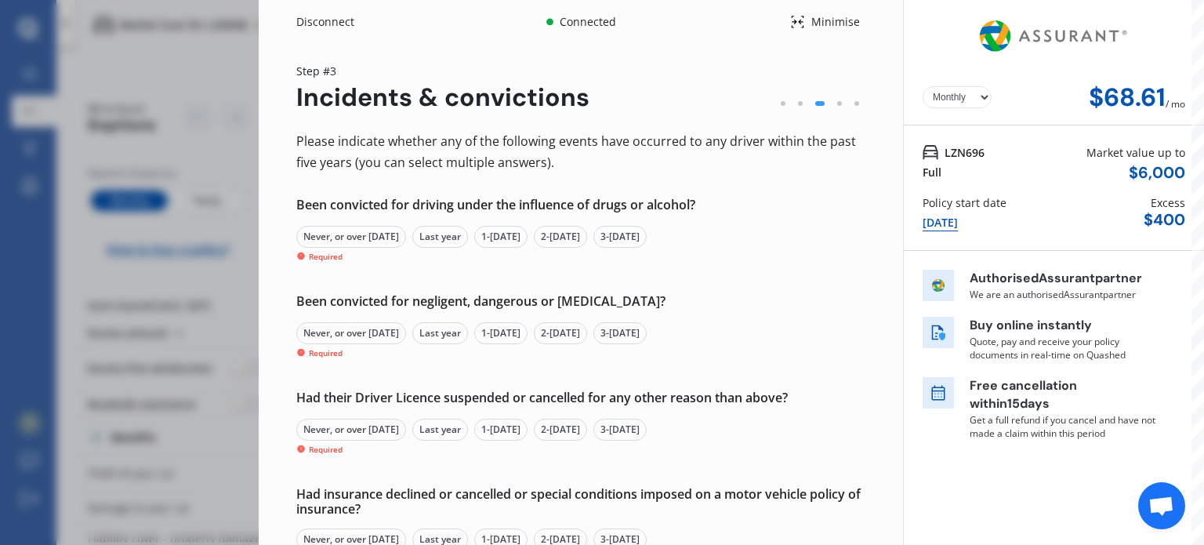
click at [393, 237] on div "Never, or over 5 yrs ago" at bounding box center [351, 237] width 110 height 22
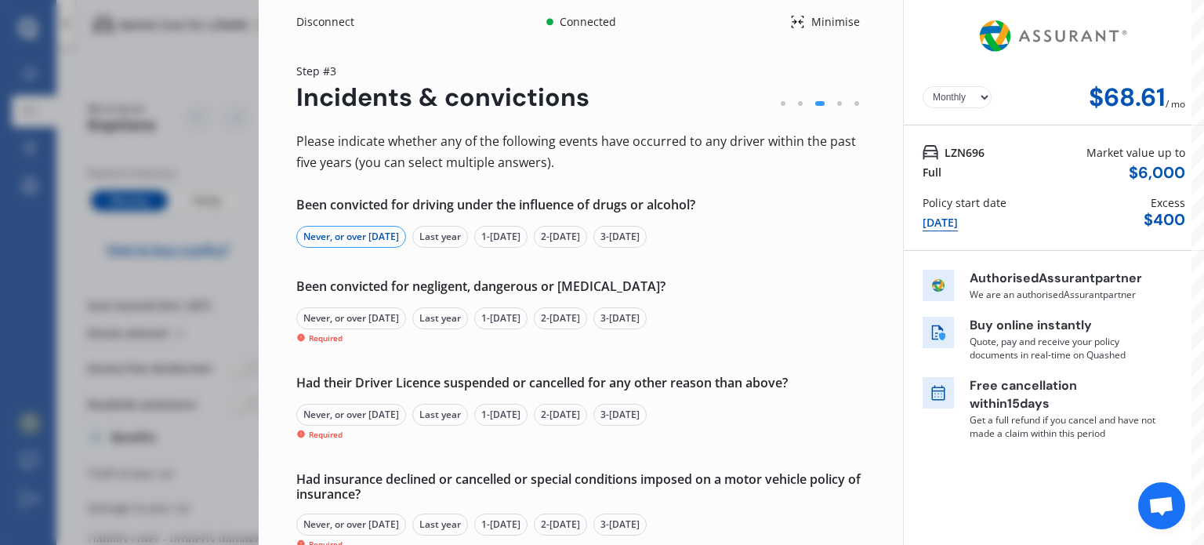
click at [372, 315] on div "Never, or over 5 yrs ago" at bounding box center [351, 318] width 110 height 22
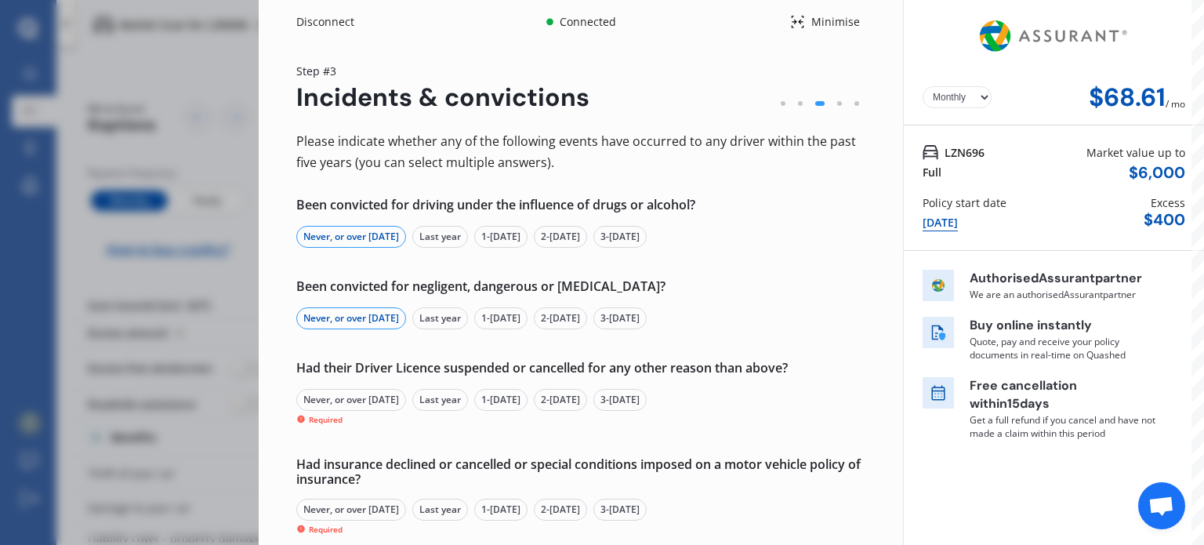
click at [389, 388] on div "Had their Driver Licence suspended or cancelled for any other reason than above…" at bounding box center [580, 393] width 569 height 65
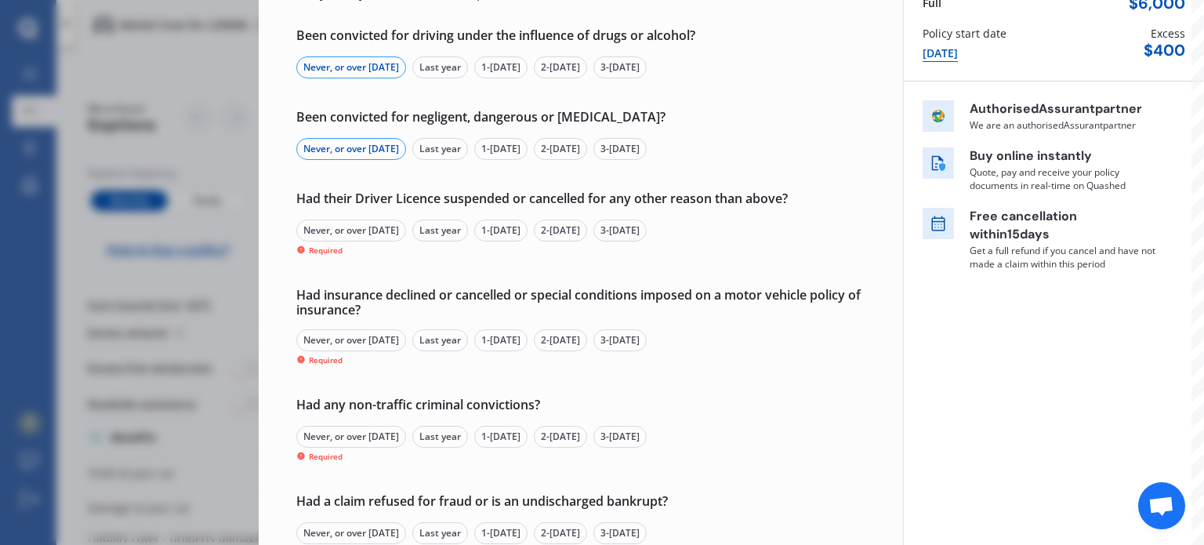
scroll to position [169, 0]
click at [368, 235] on div "Never, or over 5 yrs ago" at bounding box center [351, 231] width 110 height 22
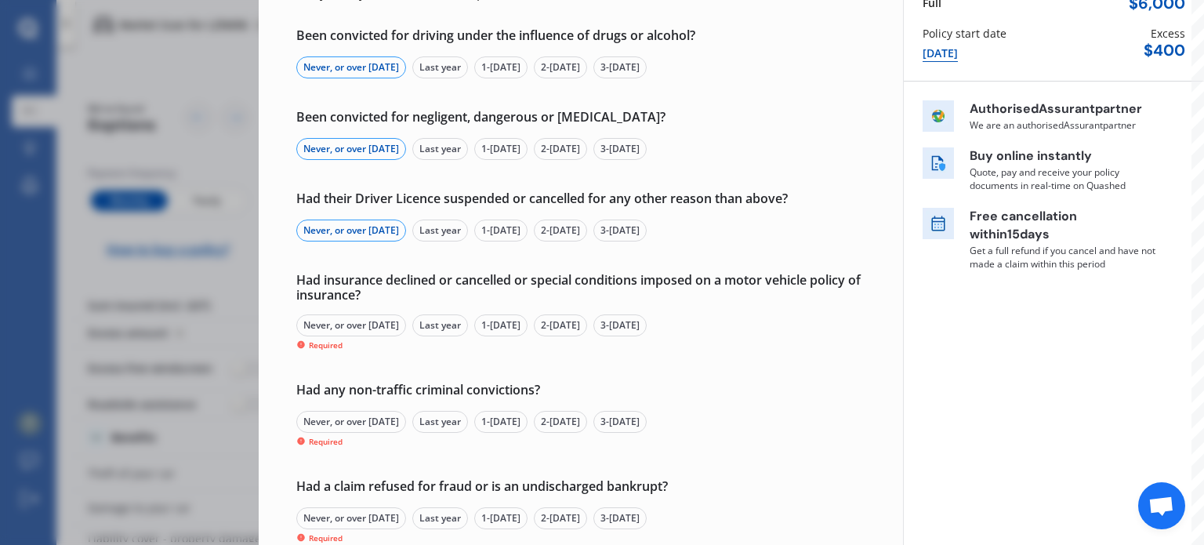
click at [369, 338] on div "Never, or over 5 yrs ago Last year 1-2 yrs ago 2-3 yrs ago 3-5 yrs ago Required" at bounding box center [580, 332] width 569 height 37
click at [369, 325] on div "Never, or over 5 yrs ago" at bounding box center [351, 325] width 110 height 22
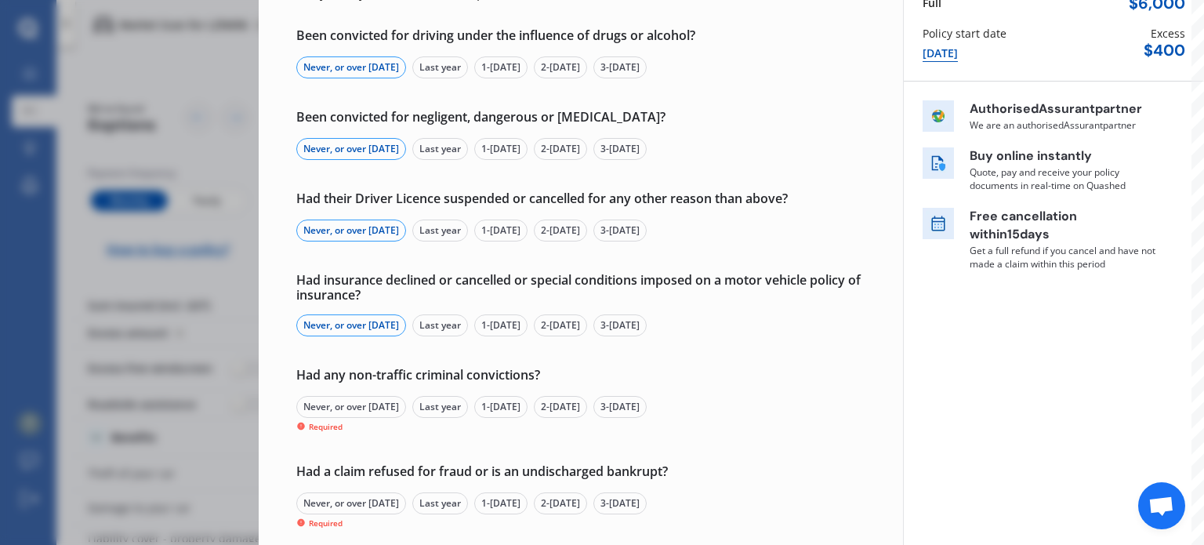
click at [383, 391] on div "Had any non-traffic criminal convictions? Never, or over 5 yrs ago Last year 1-…" at bounding box center [580, 400] width 569 height 65
click at [383, 393] on div "Had any non-traffic criminal convictions? Never, or over 5 yrs ago Last year 1-…" at bounding box center [580, 400] width 569 height 65
click at [383, 403] on div "Never, or over 5 yrs ago" at bounding box center [351, 407] width 110 height 22
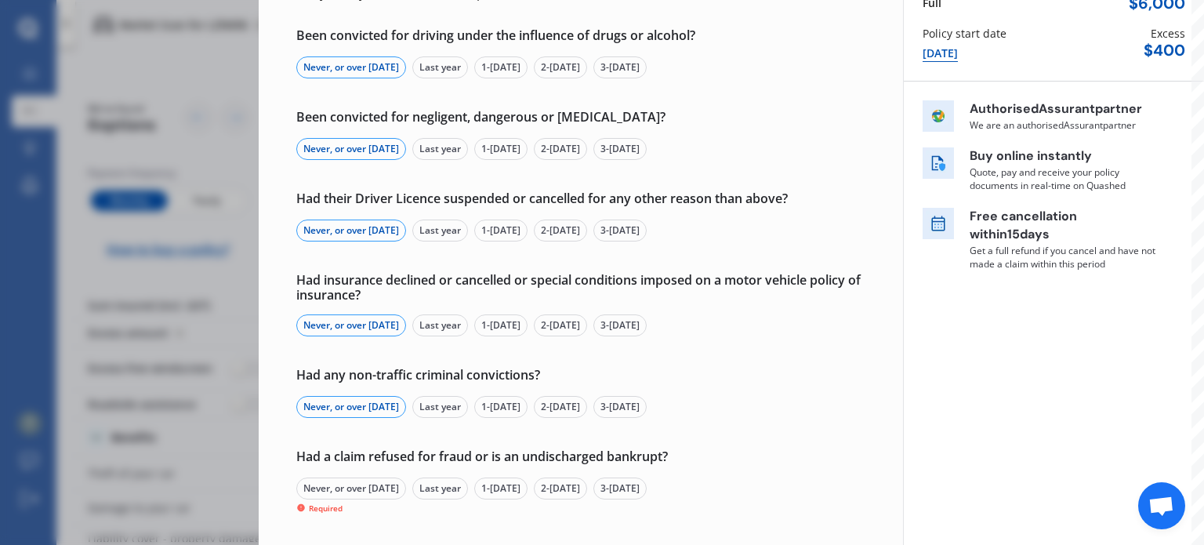
click at [385, 501] on div "Never, or over 5 yrs ago Last year 1-2 yrs ago 2-3 yrs ago 3-5 yrs ago Required" at bounding box center [580, 496] width 569 height 37
click at [384, 495] on div "Never, or over 5 yrs ago" at bounding box center [351, 489] width 110 height 22
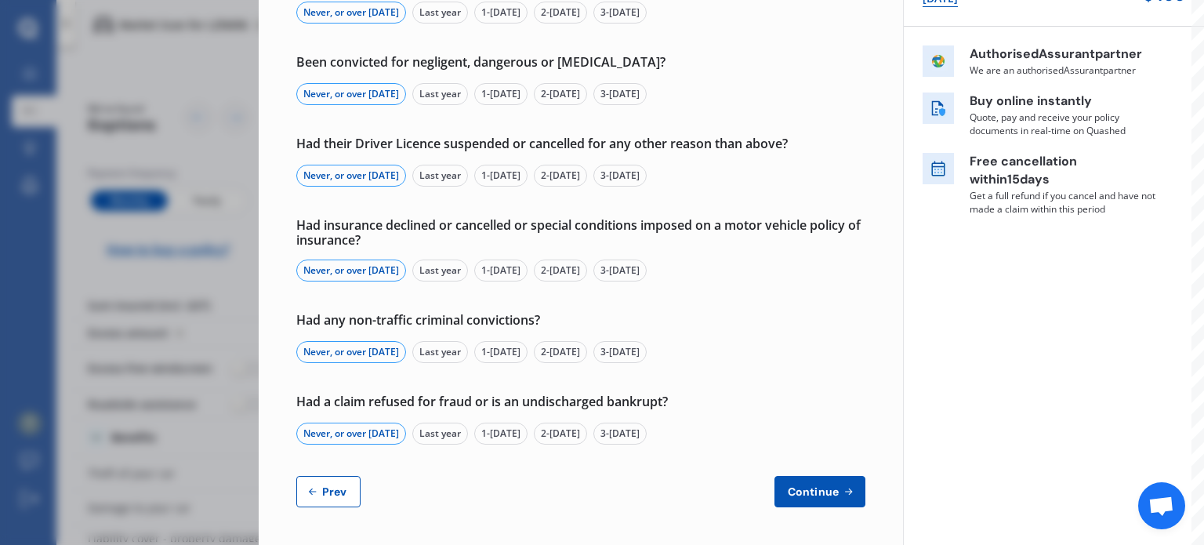
click at [809, 487] on span "Continue" at bounding box center [813, 491] width 57 height 13
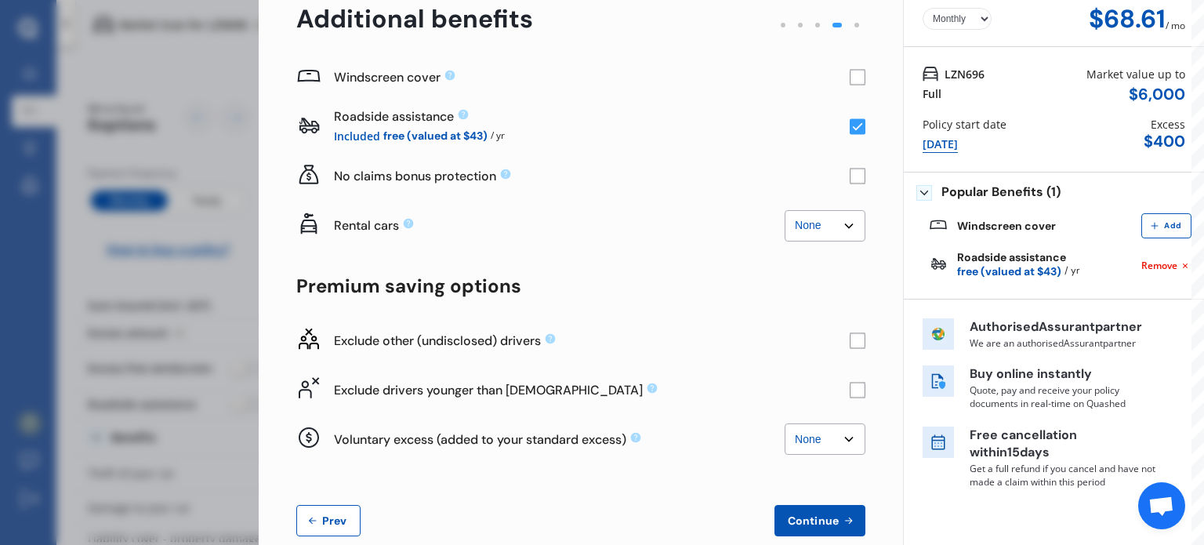
scroll to position [107, 0]
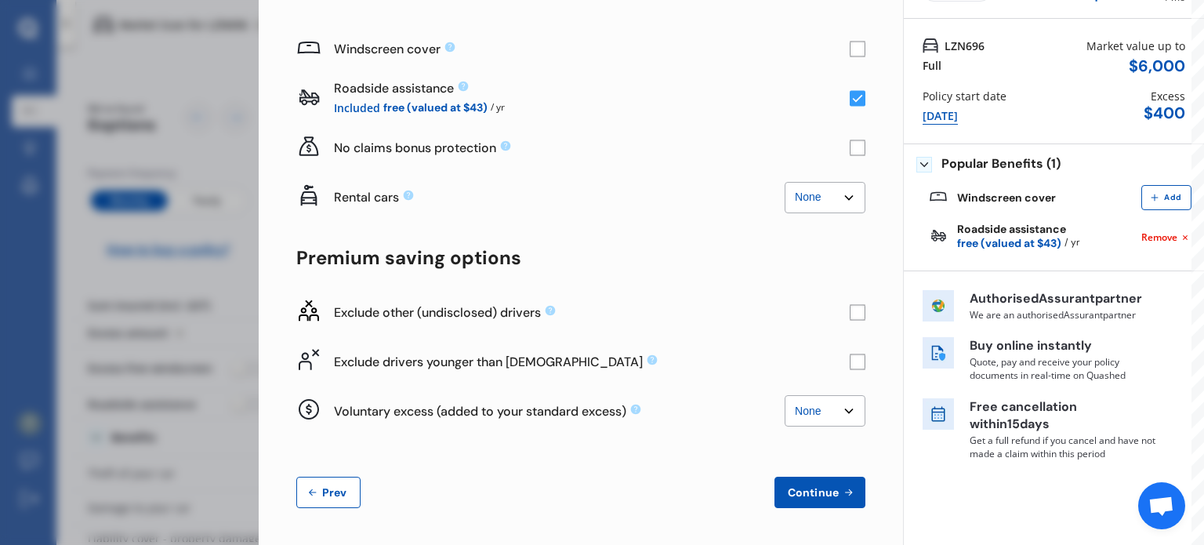
click at [850, 147] on rect at bounding box center [858, 148] width 16 height 16
click at [850, 367] on rect at bounding box center [858, 362] width 16 height 16
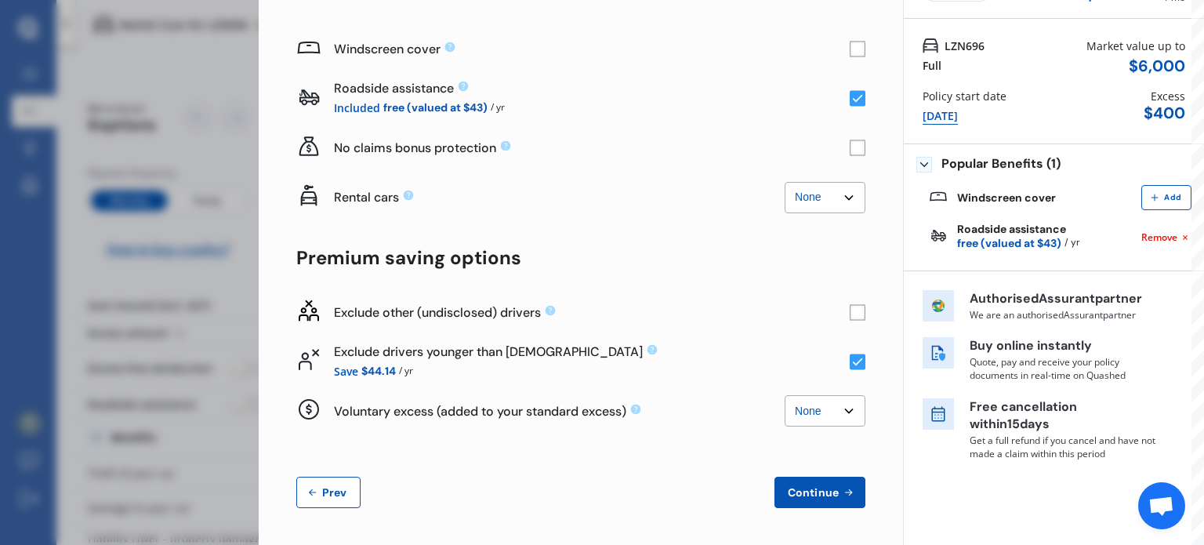
click at [808, 409] on select "None $500 $1,000" at bounding box center [825, 410] width 81 height 31
click at [785, 395] on select "None $500 $1,000" at bounding box center [825, 410] width 81 height 31
click at [828, 409] on select "None $500 $1,000" at bounding box center [825, 410] width 81 height 31
select select "1000.00"
click at [785, 395] on select "None $500 $1,000" at bounding box center [825, 410] width 81 height 31
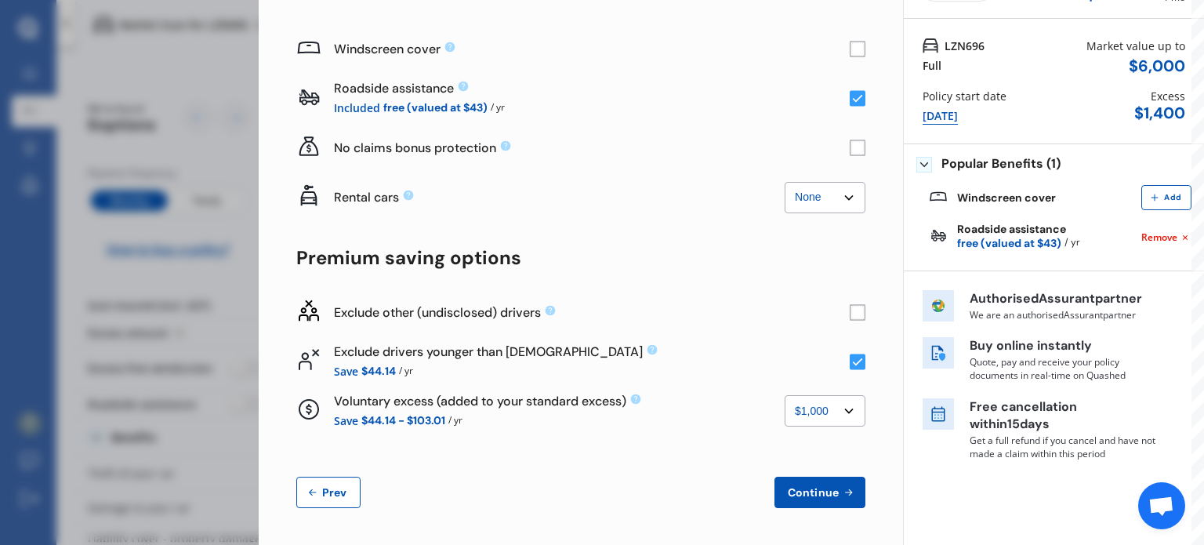
click at [817, 488] on span "Continue" at bounding box center [813, 492] width 57 height 13
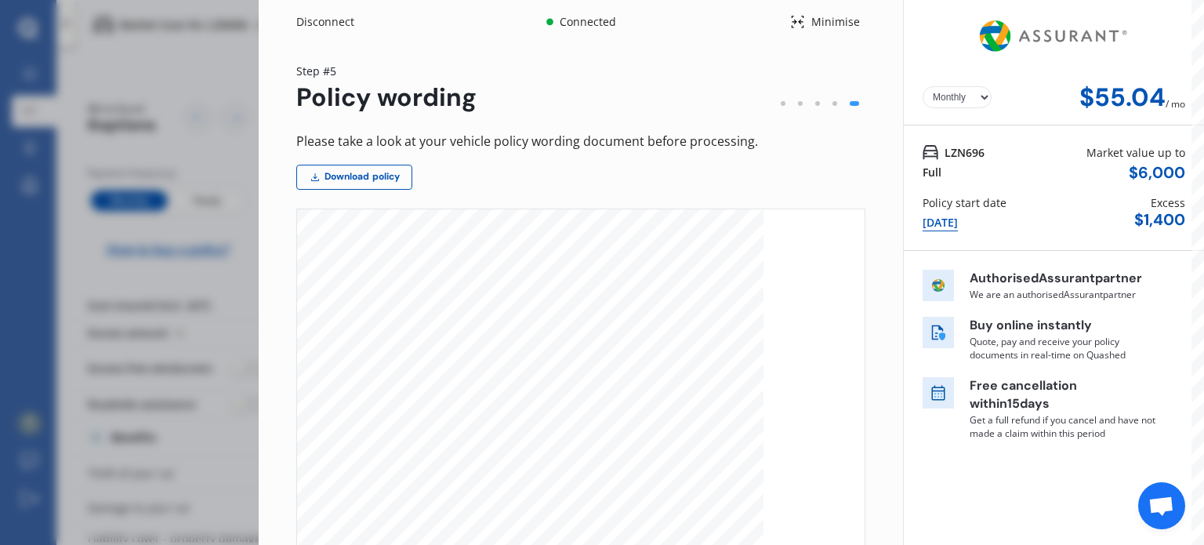
scroll to position [204, 0]
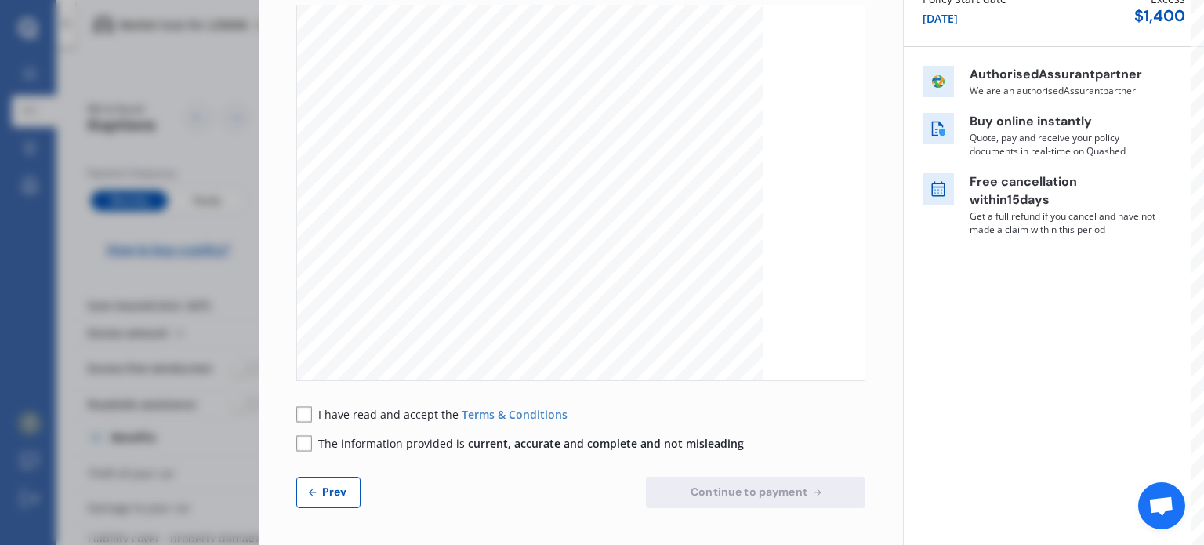
click at [310, 416] on rect at bounding box center [304, 414] width 16 height 16
click at [305, 441] on rect at bounding box center [304, 443] width 16 height 16
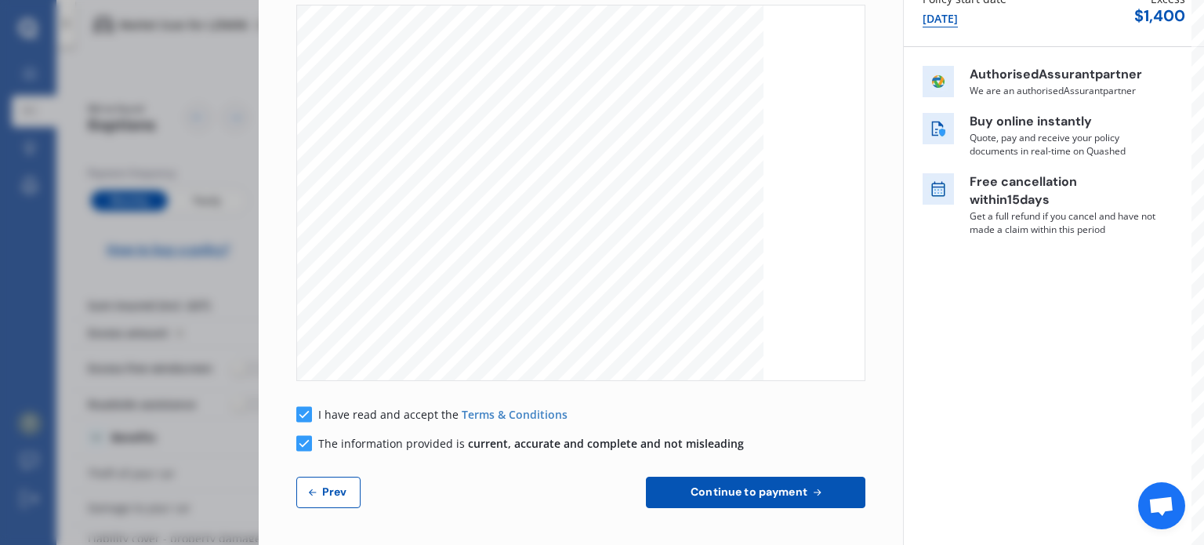
click at [743, 475] on div "Please take a look at your vehicle policy wording document before processing. D…" at bounding box center [580, 217] width 569 height 581
click at [743, 482] on button "Continue to payment" at bounding box center [756, 492] width 220 height 31
